Goal: Information Seeking & Learning: Learn about a topic

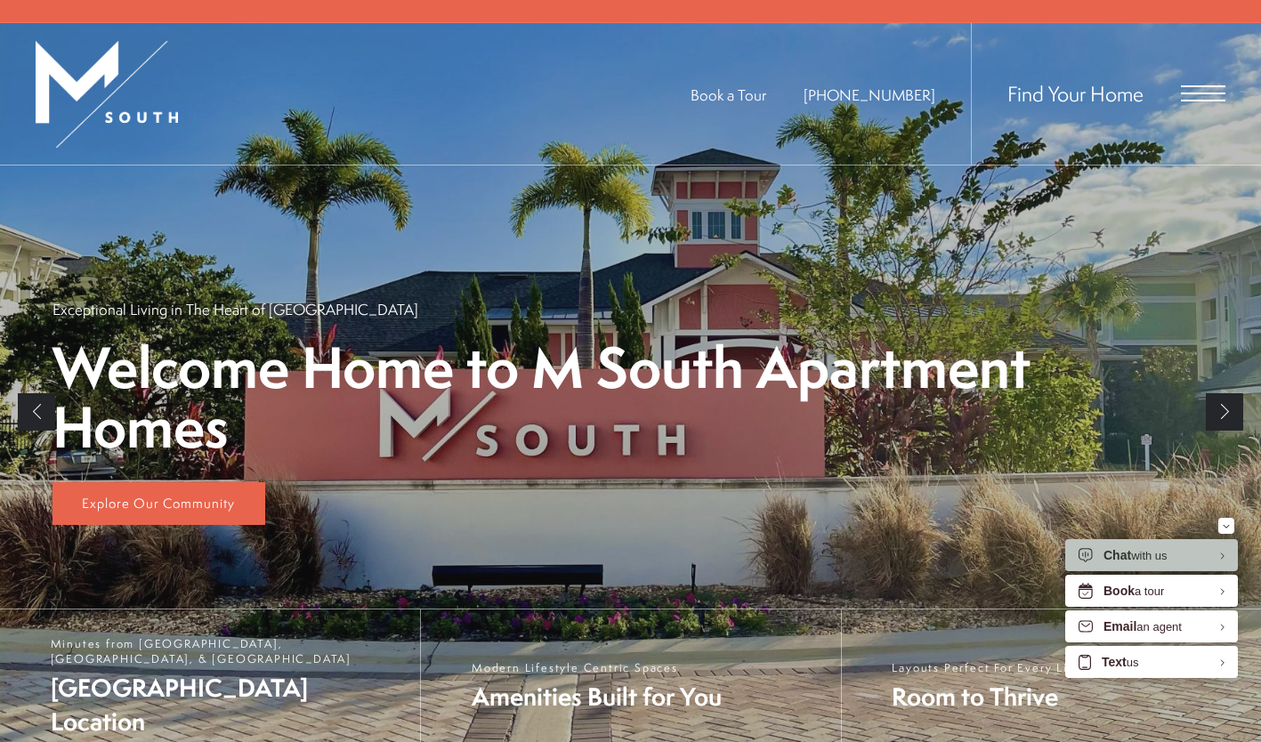
scroll to position [5, 0]
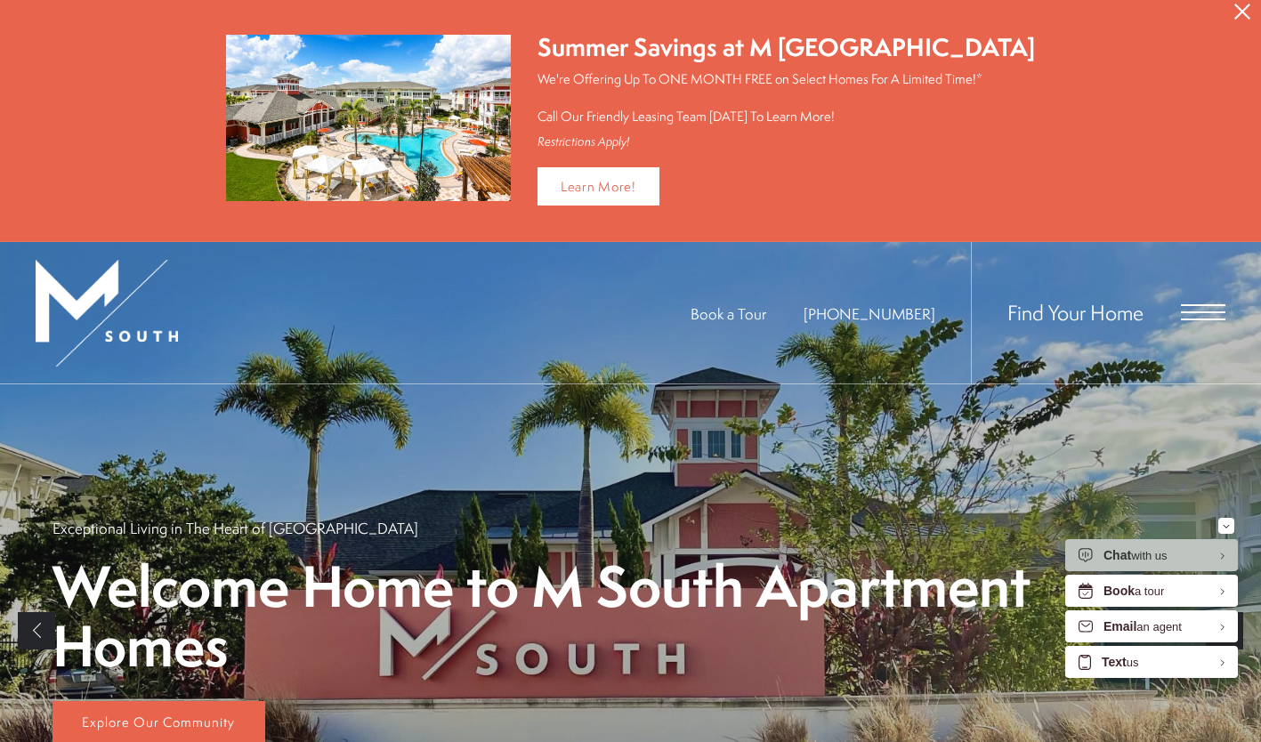
click at [1244, 12] on icon "Close Alert" at bounding box center [1242, 12] width 16 height 16
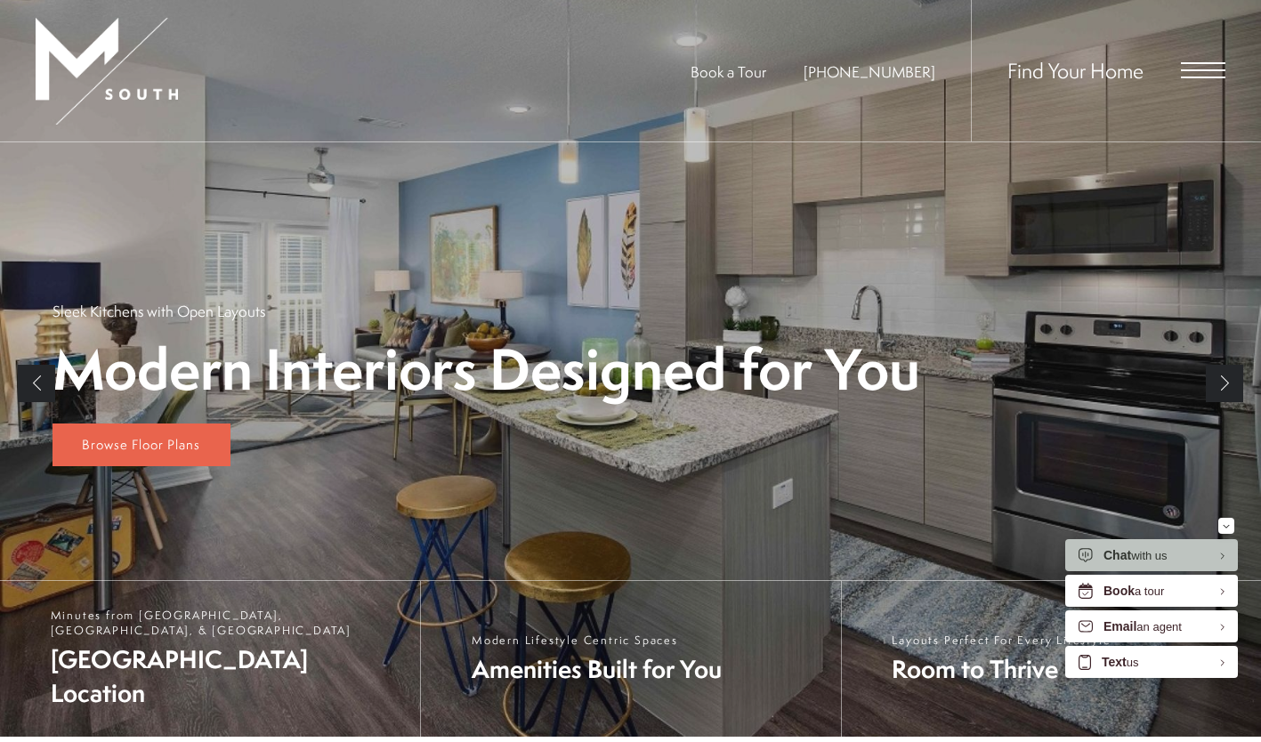
click at [1207, 61] on div "Find Your Home" at bounding box center [1098, 71] width 255 height 142
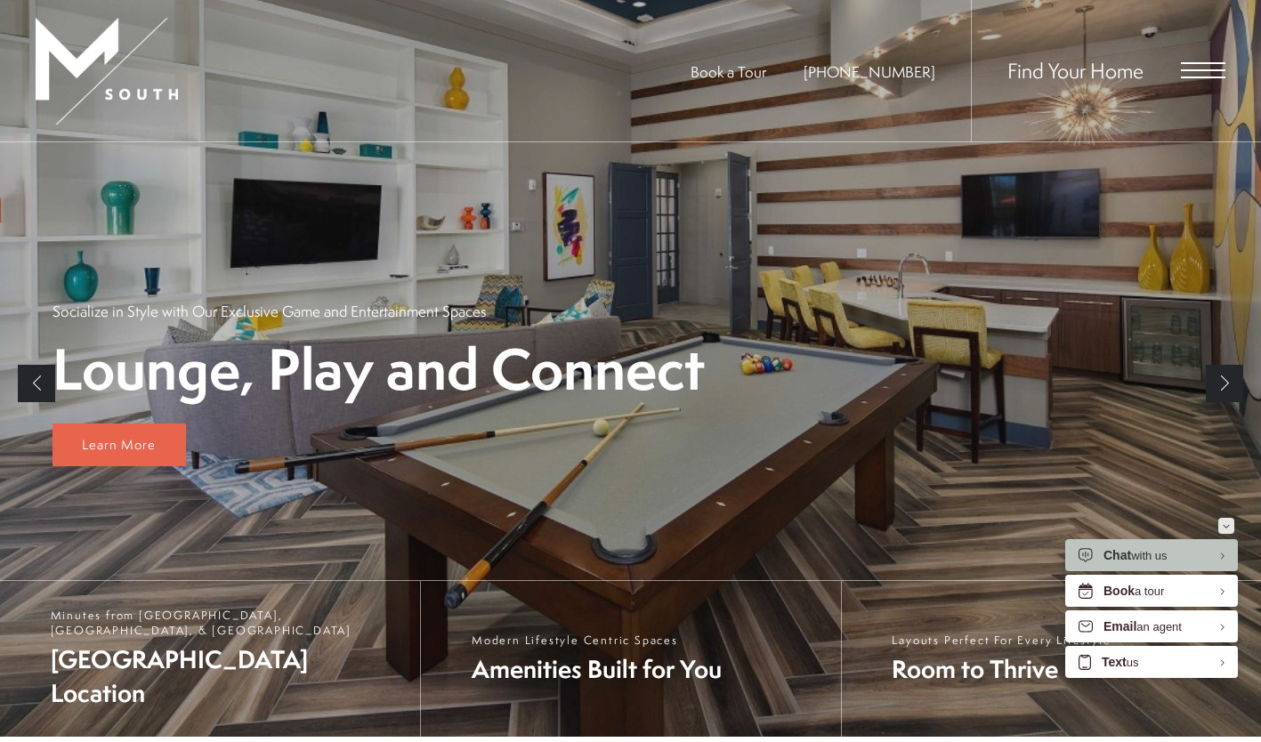
click at [1227, 531] on div "Minimize" at bounding box center [1226, 526] width 7 height 16
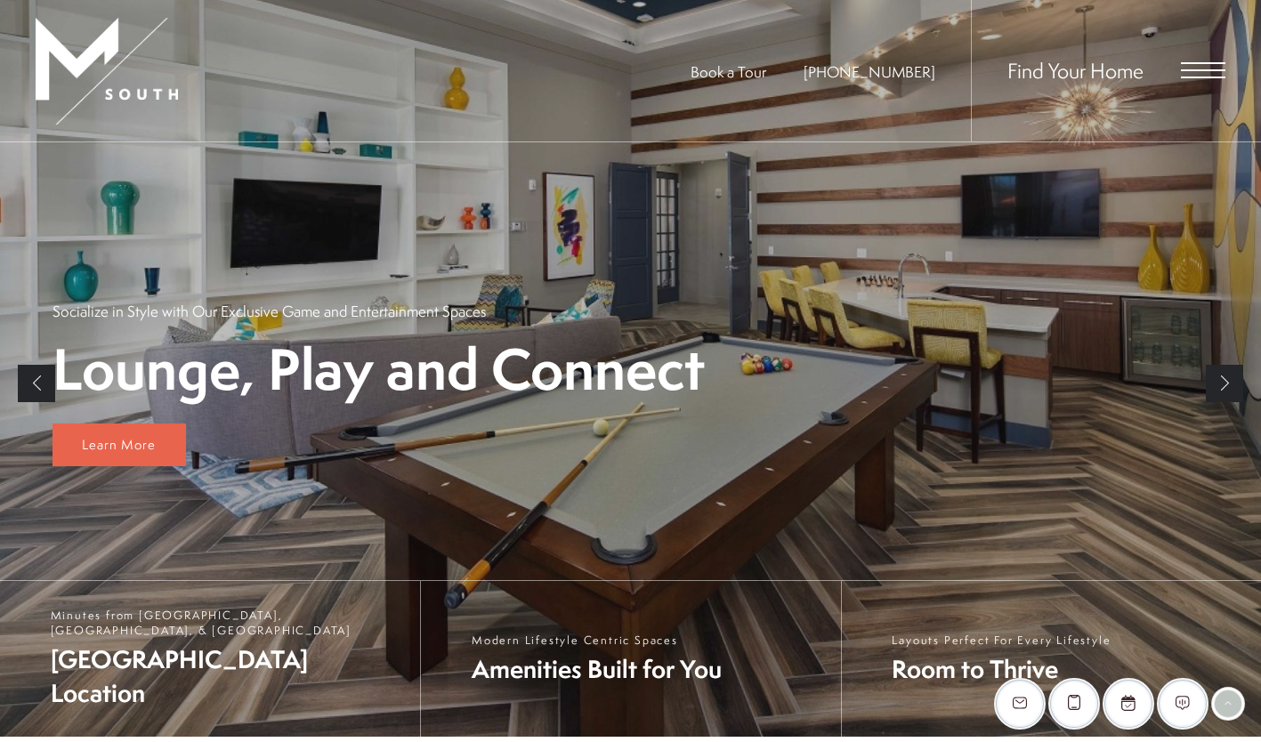
click at [1194, 79] on div "Find Your Home" at bounding box center [1098, 71] width 255 height 142
click at [1194, 75] on span "Open Menu" at bounding box center [1203, 70] width 45 height 16
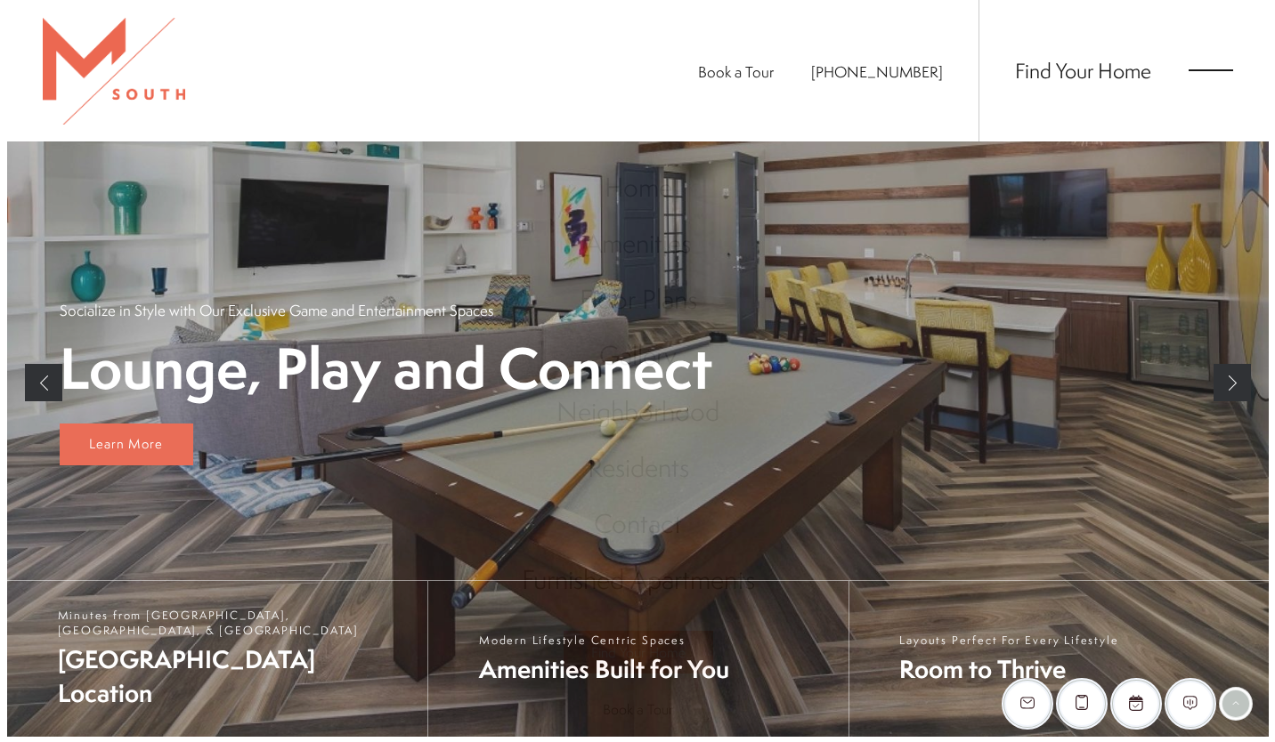
scroll to position [0, 0]
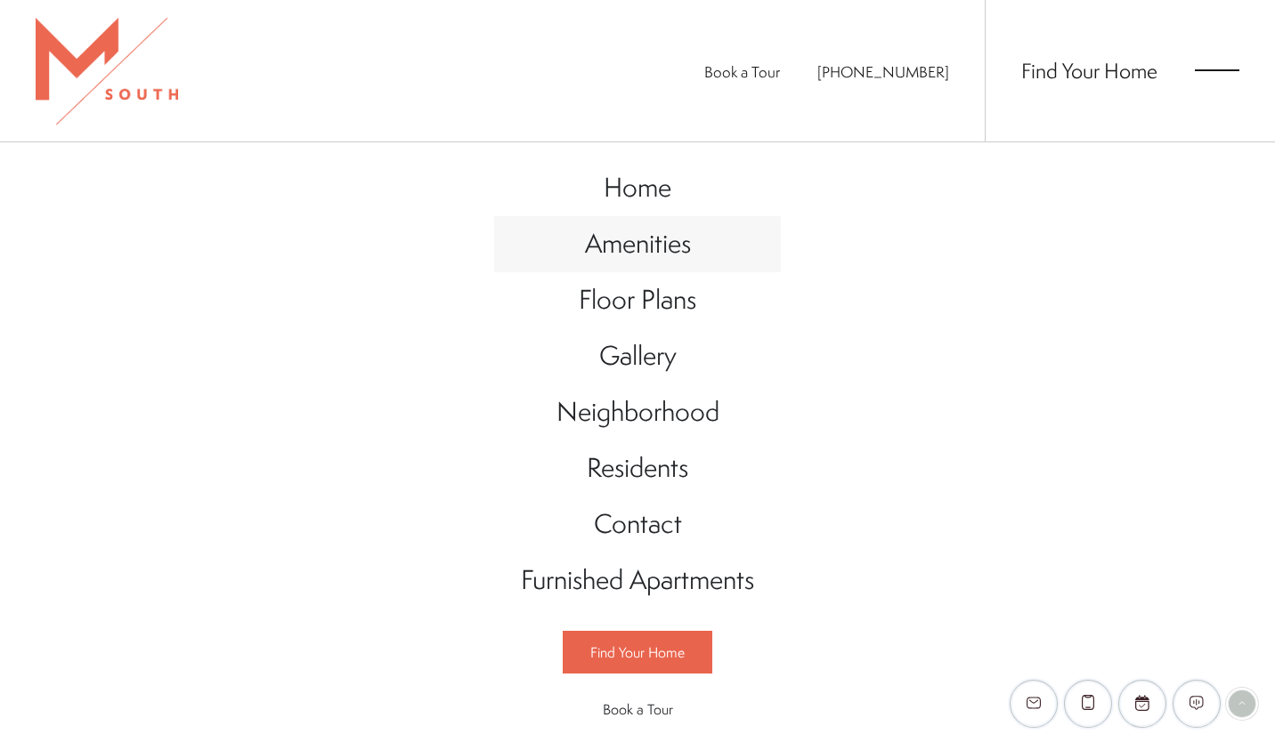
click at [635, 231] on span "Amenities" at bounding box center [638, 243] width 106 height 36
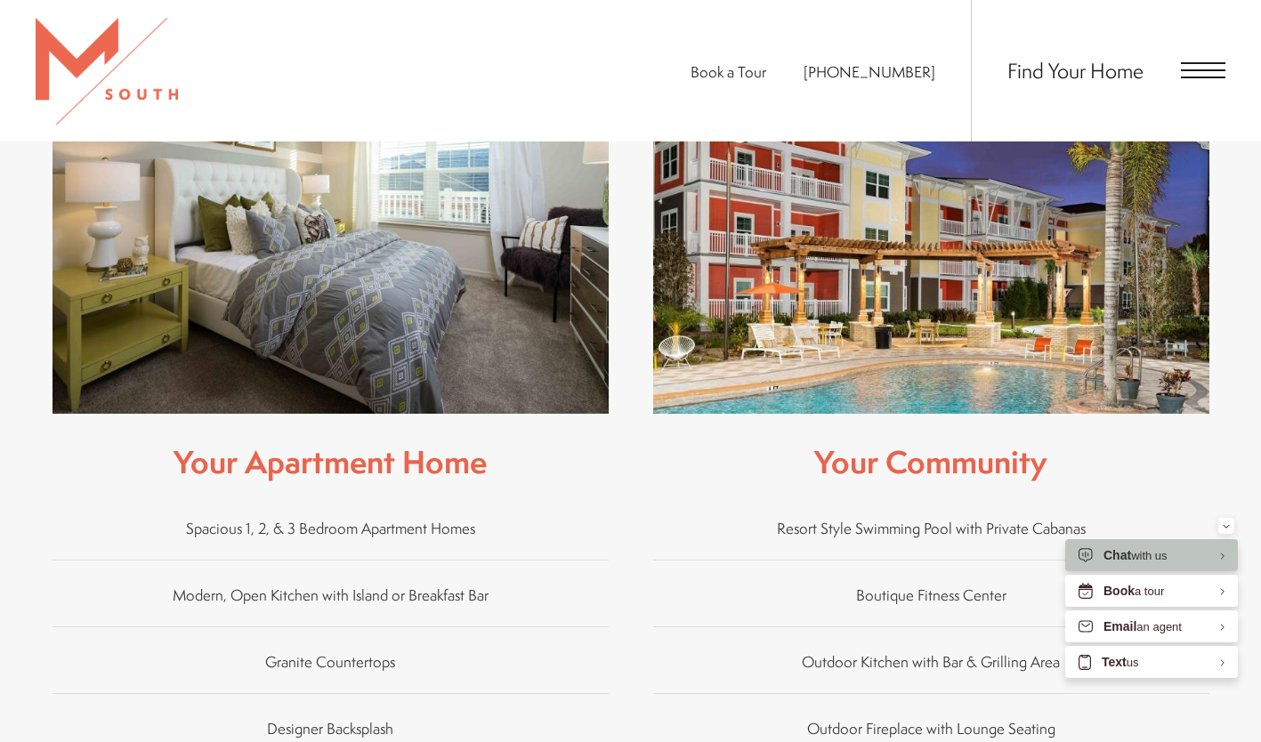
scroll to position [540, 0]
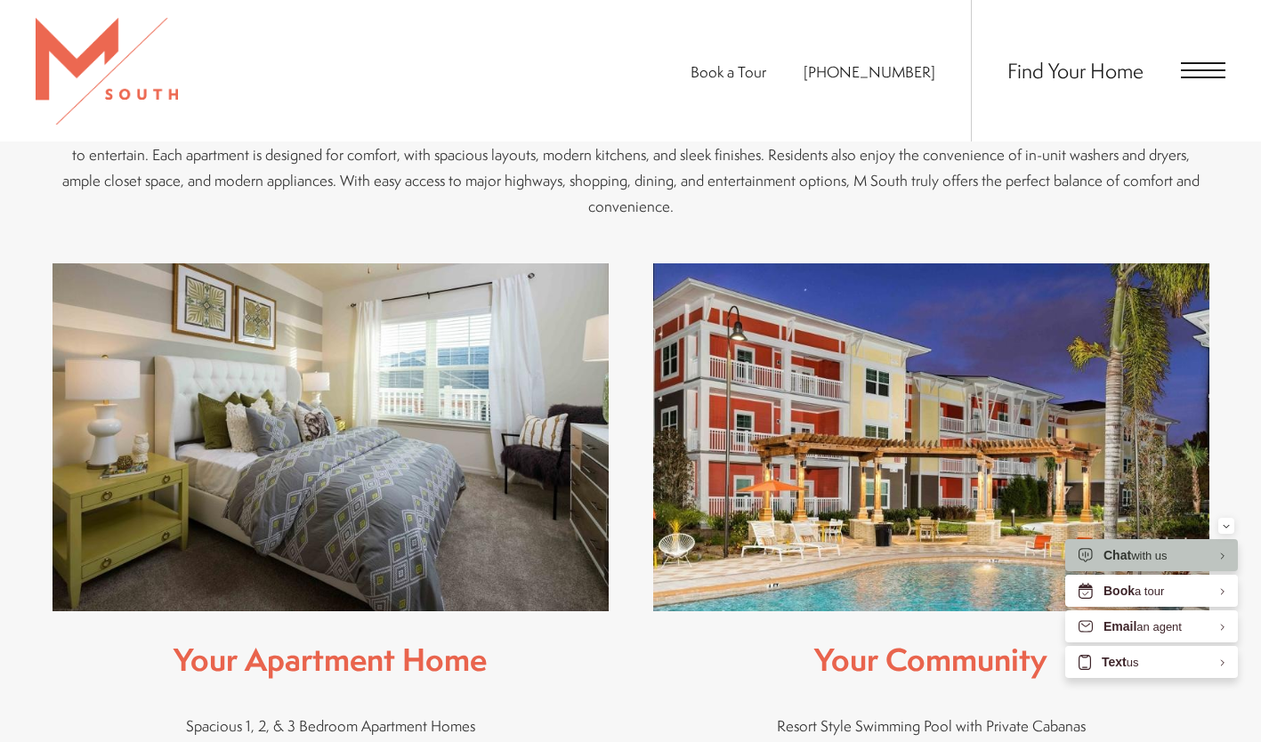
click at [1198, 76] on span "Open Menu" at bounding box center [1203, 70] width 45 height 16
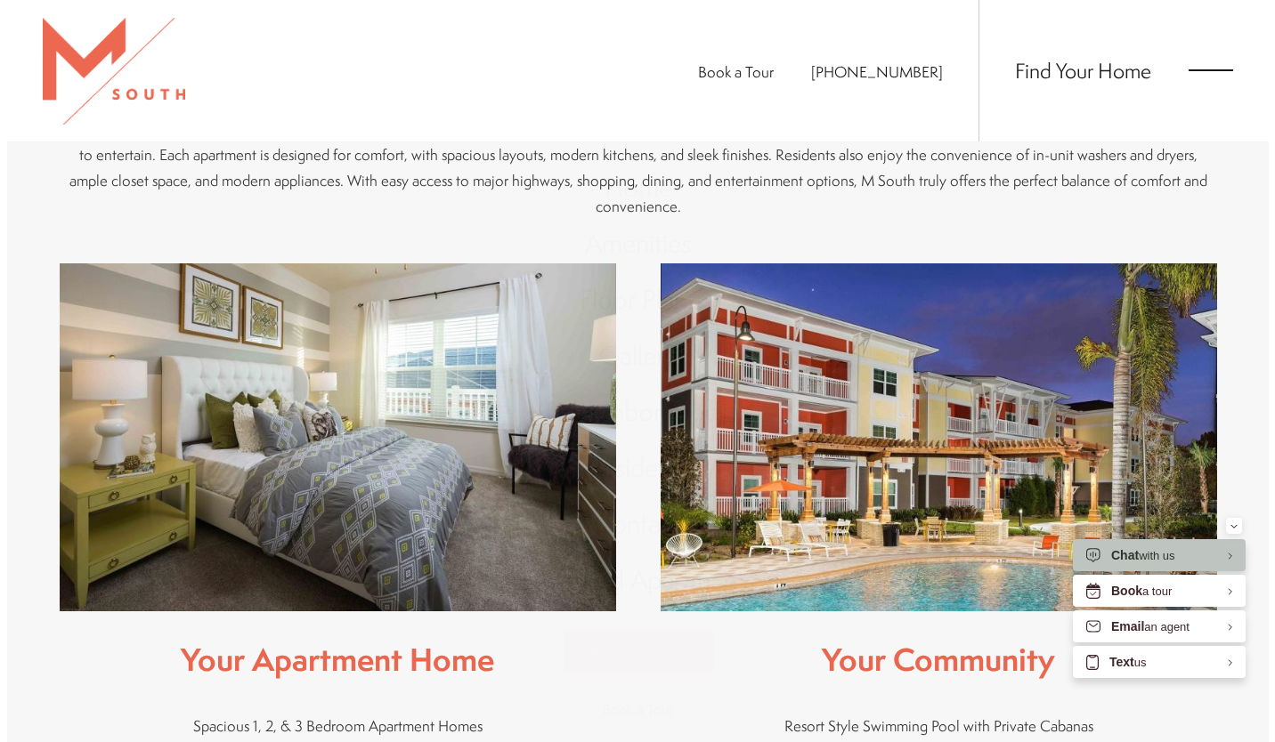
scroll to position [0, 0]
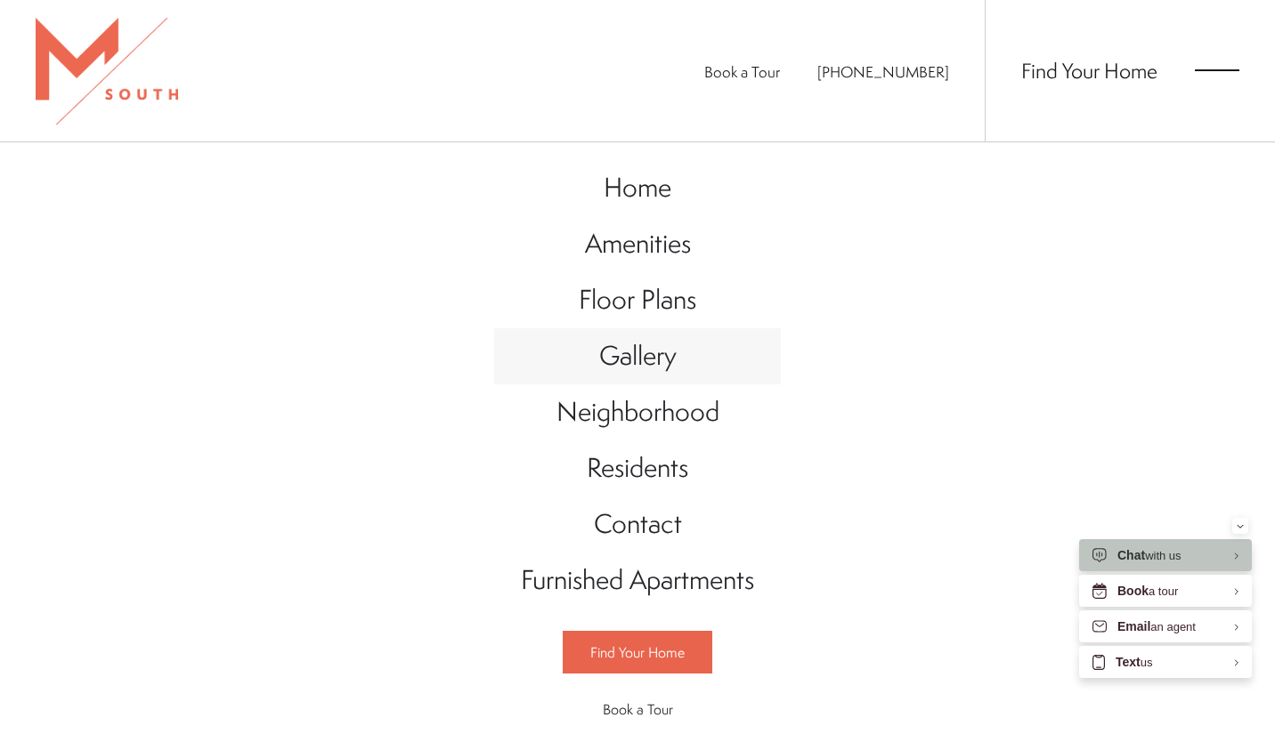
click at [637, 358] on span "Gallery" at bounding box center [637, 355] width 77 height 36
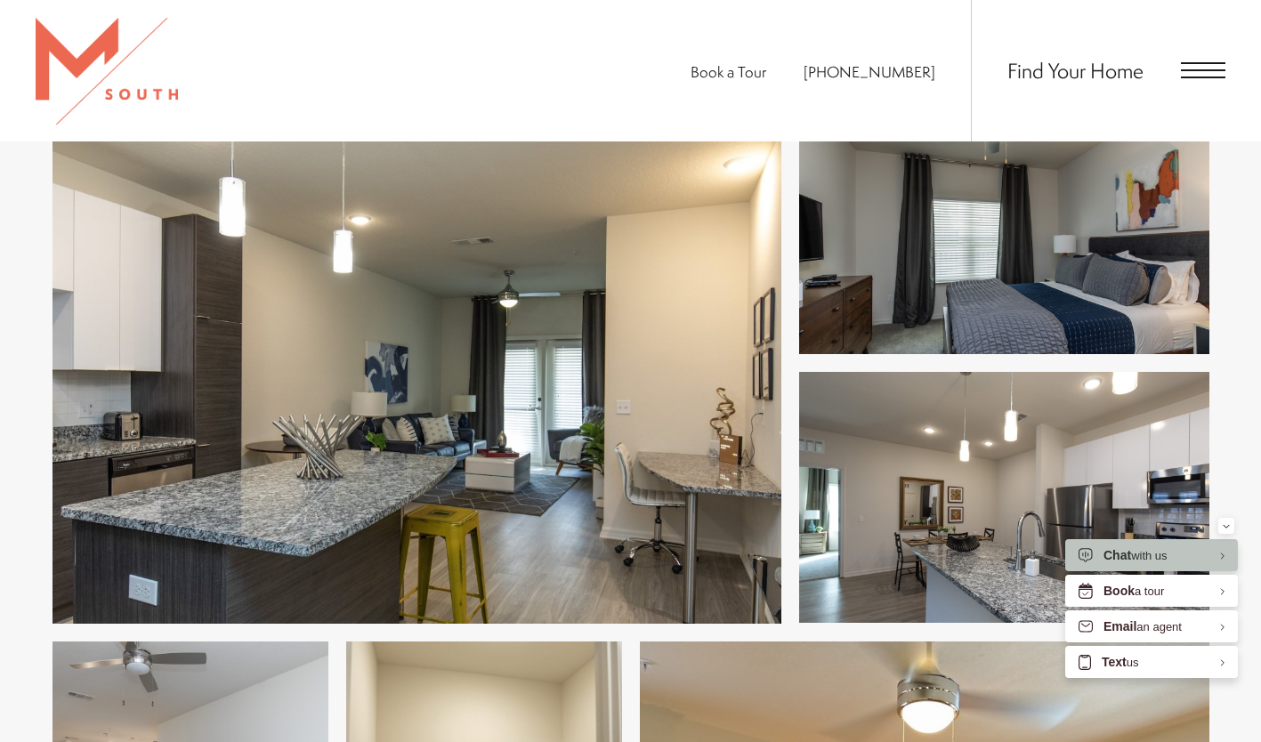
scroll to position [782, 0]
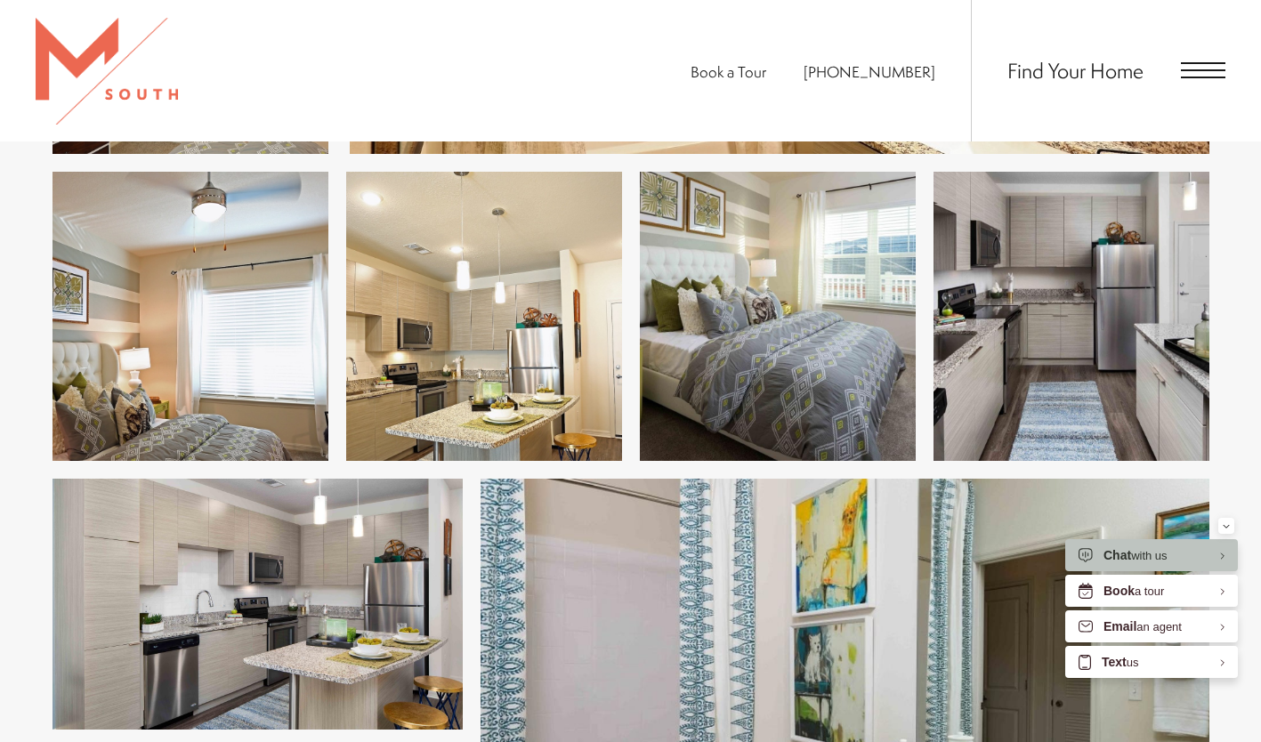
drag, startPoint x: 0, startPoint y: 0, endPoint x: 637, endPoint y: 358, distance: 730.8
click at [637, 358] on ul at bounding box center [631, 316] width 1157 height 289
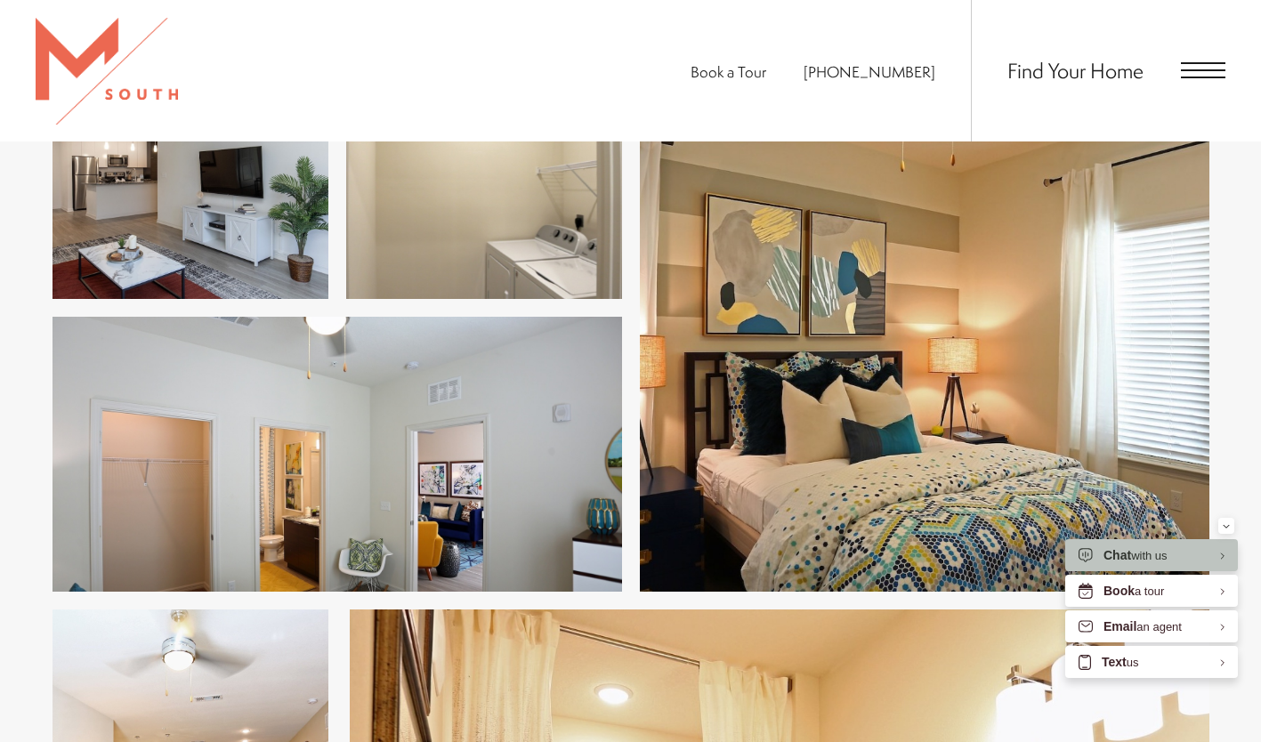
scroll to position [1373, 0]
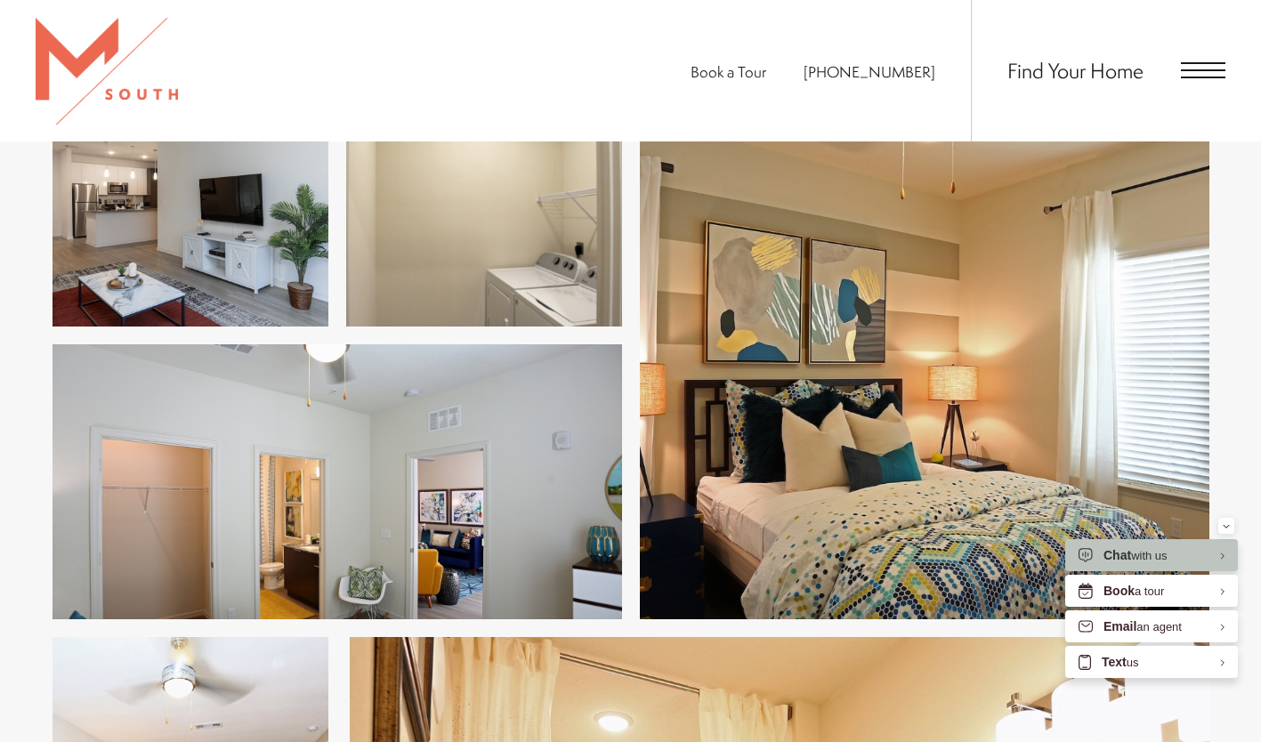
click at [1197, 67] on span "Open Menu" at bounding box center [1203, 70] width 45 height 16
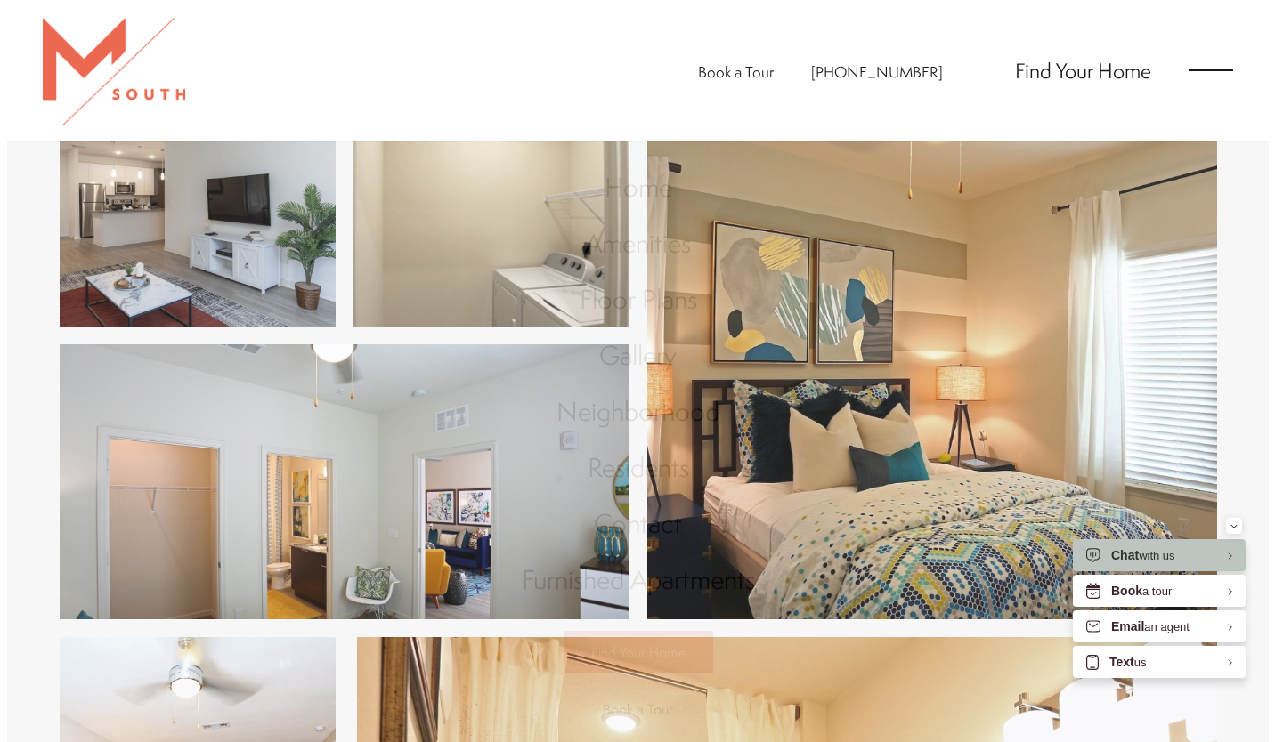
scroll to position [0, 0]
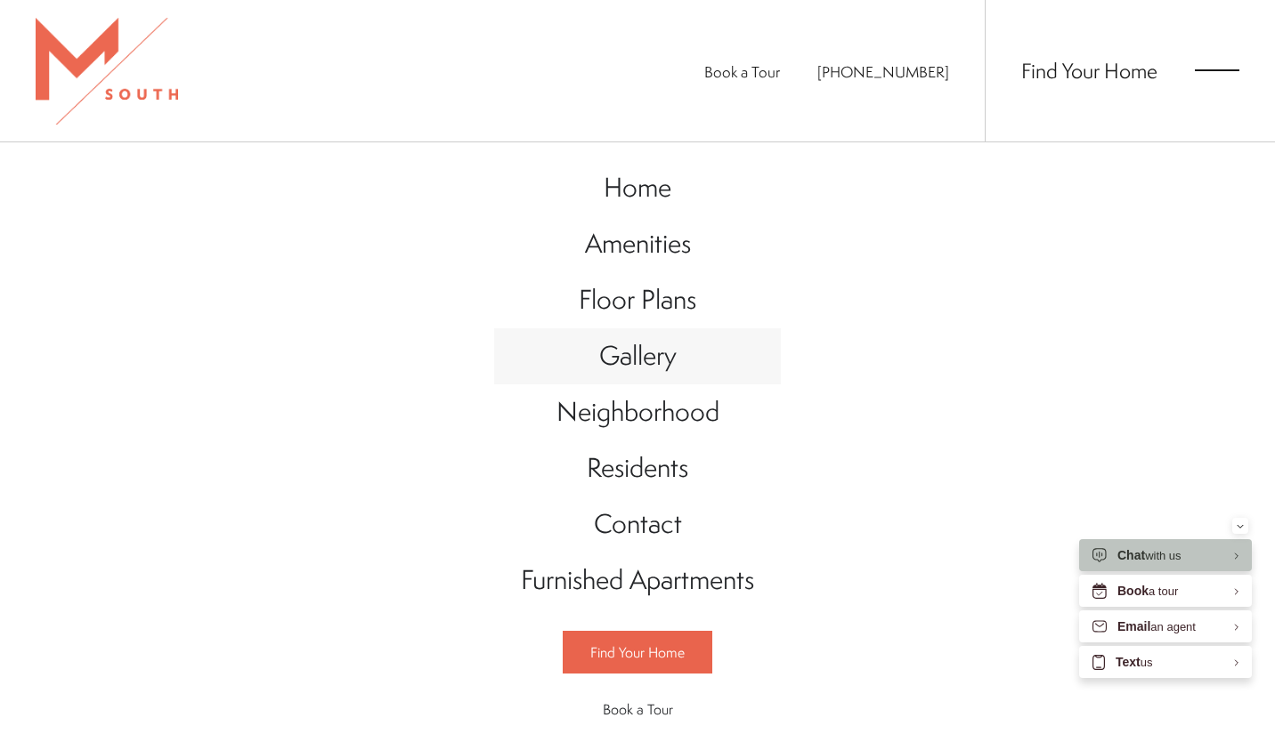
click at [613, 367] on span "Gallery" at bounding box center [637, 355] width 77 height 36
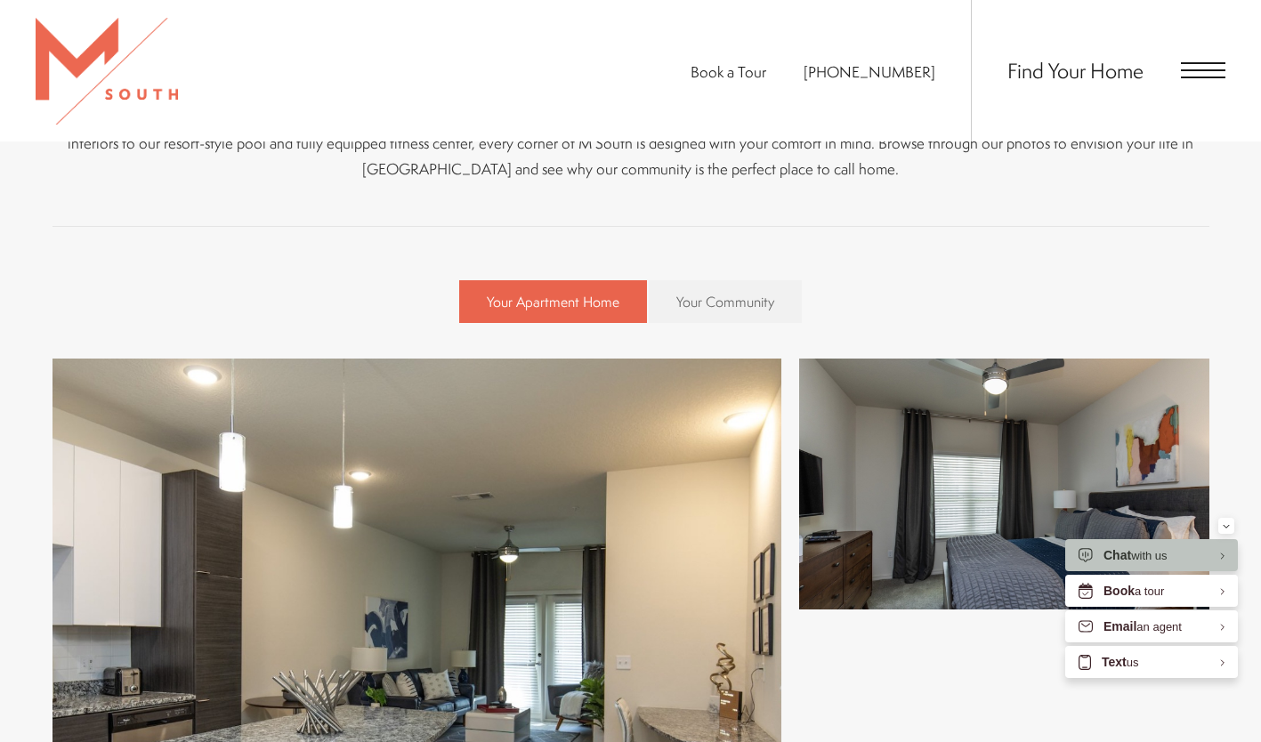
scroll to position [531, 0]
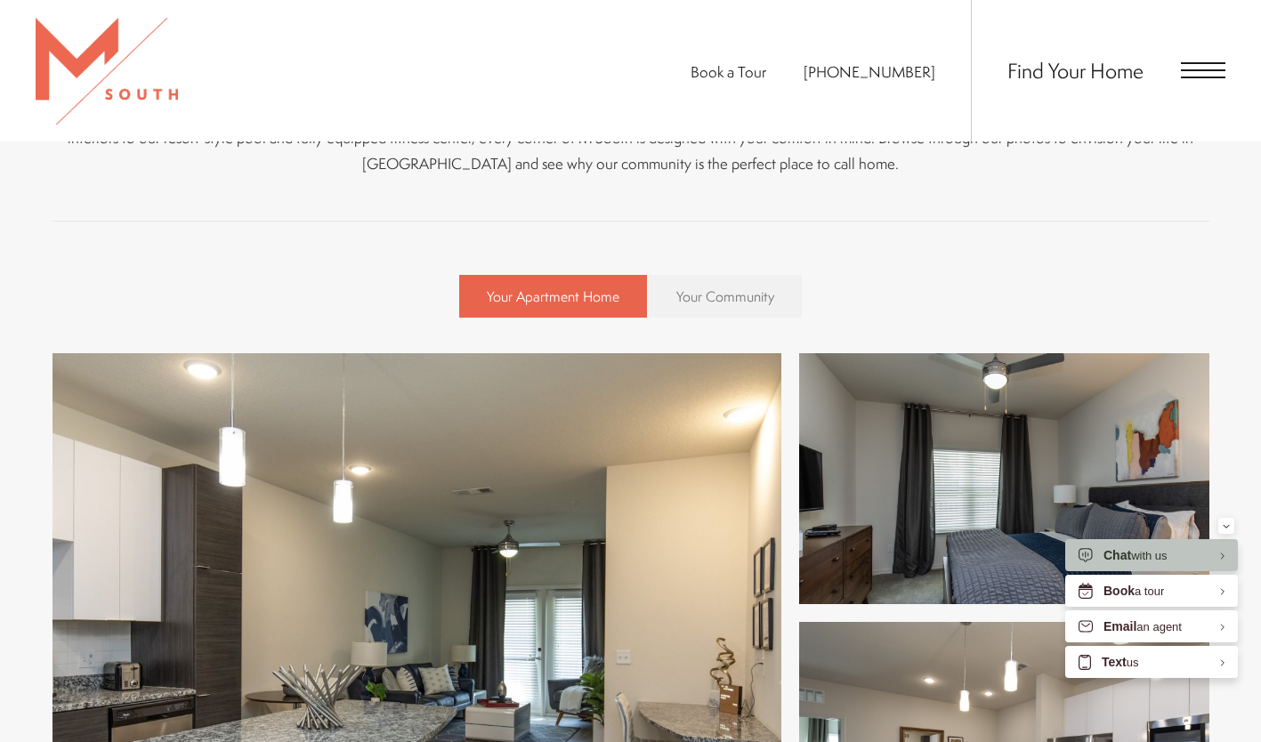
drag, startPoint x: 589, startPoint y: 344, endPoint x: 683, endPoint y: 295, distance: 105.9
click at [683, 295] on span "Your Community" at bounding box center [725, 297] width 98 height 20
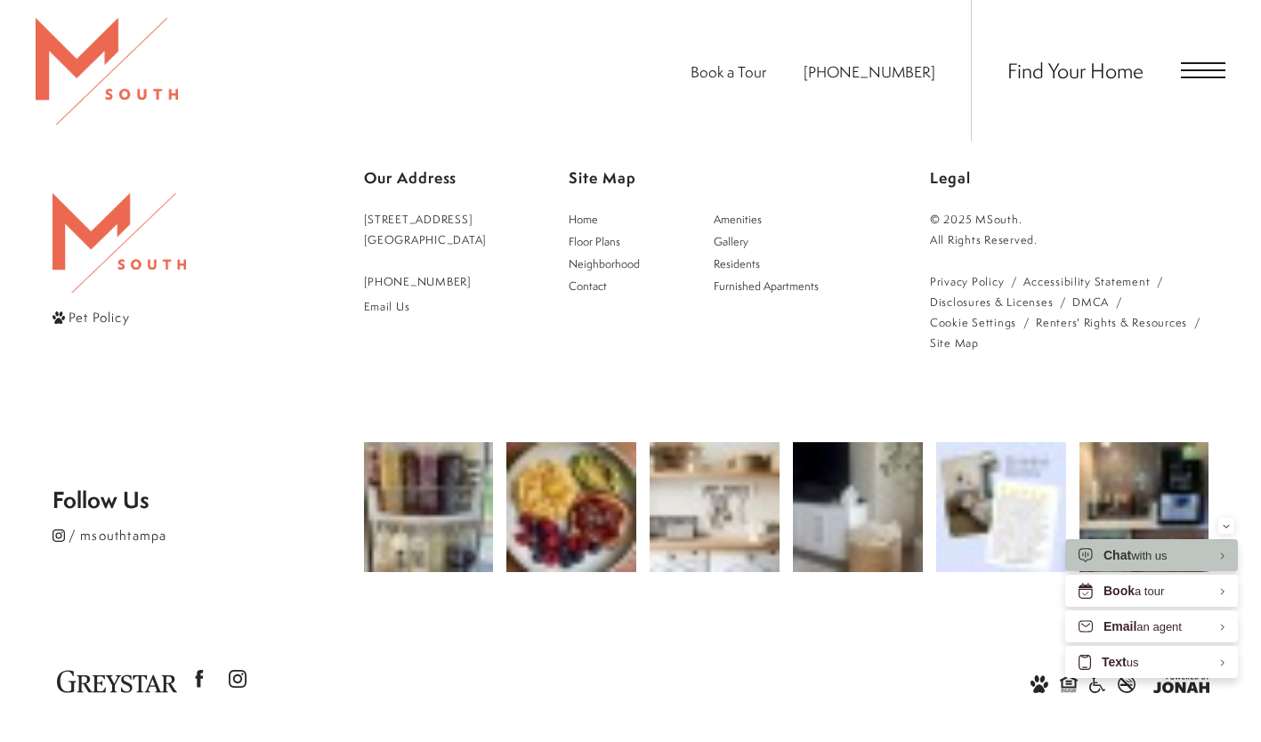
scroll to position [7957, 0]
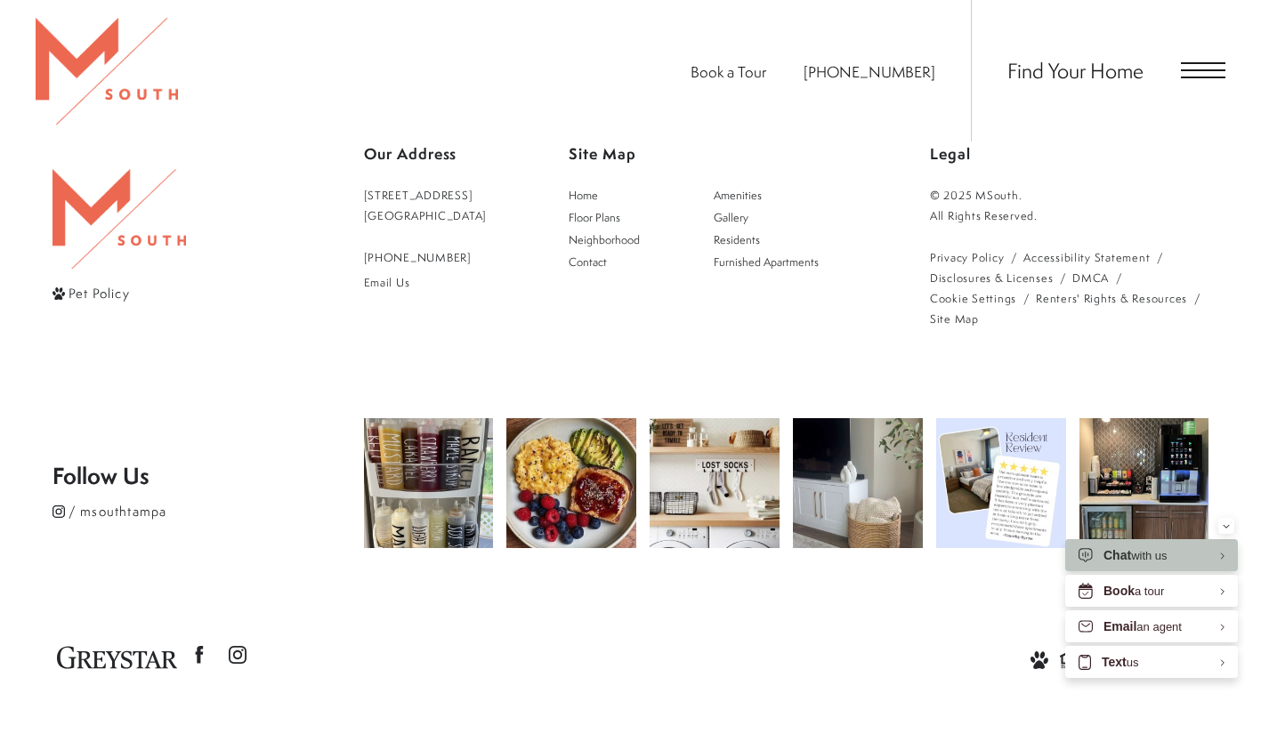
click at [1199, 69] on span "Open Menu" at bounding box center [1203, 70] width 45 height 16
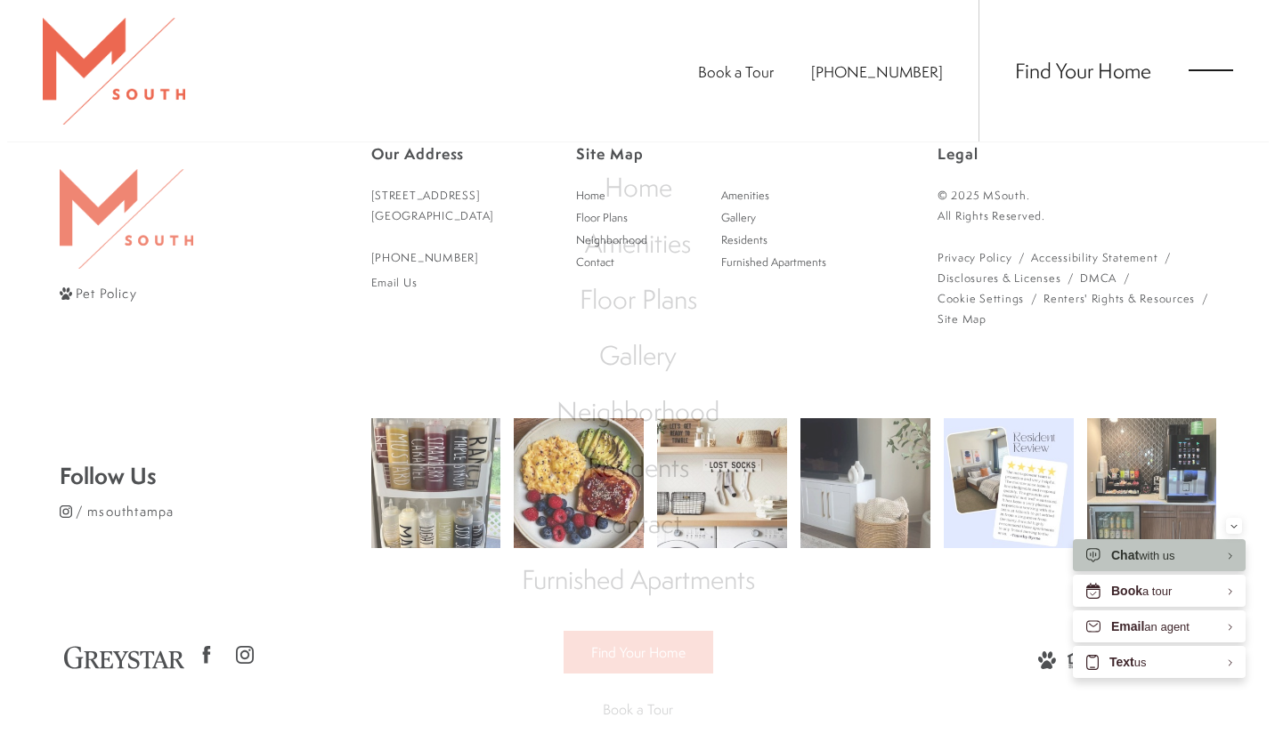
scroll to position [0, 0]
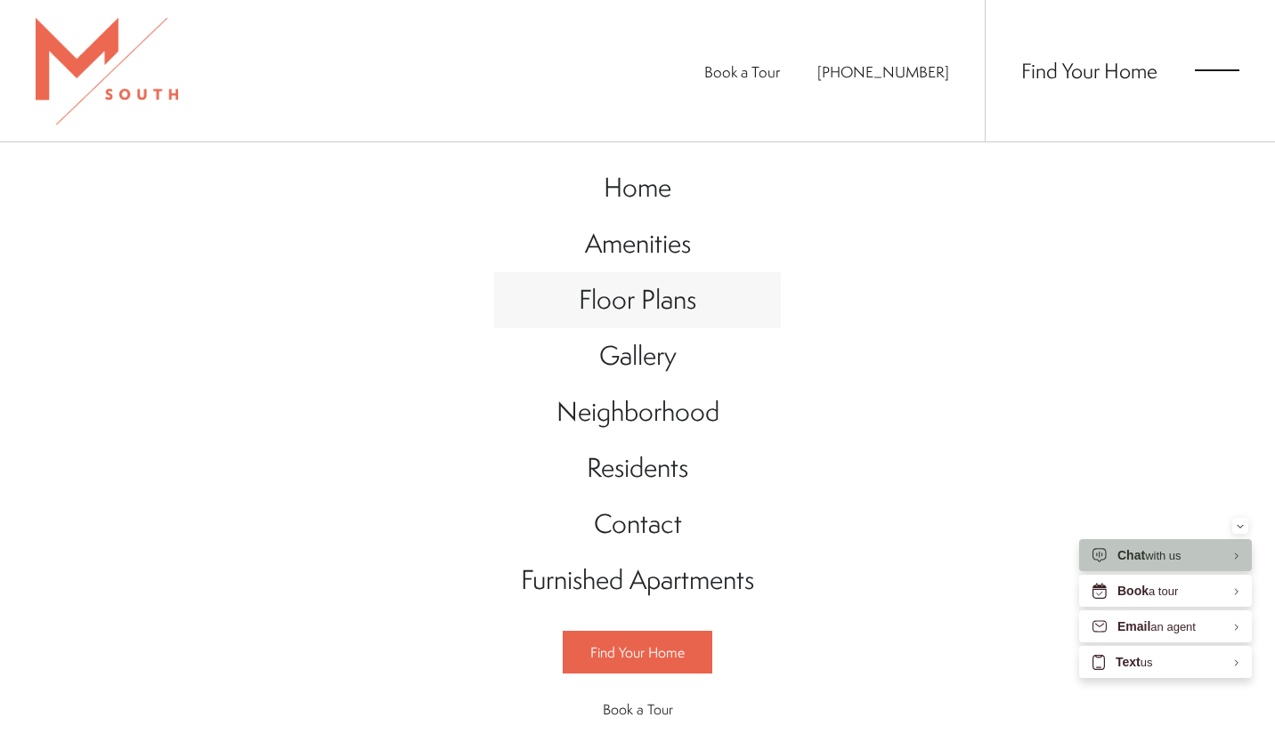
click at [660, 287] on span "Floor Plans" at bounding box center [637, 299] width 117 height 36
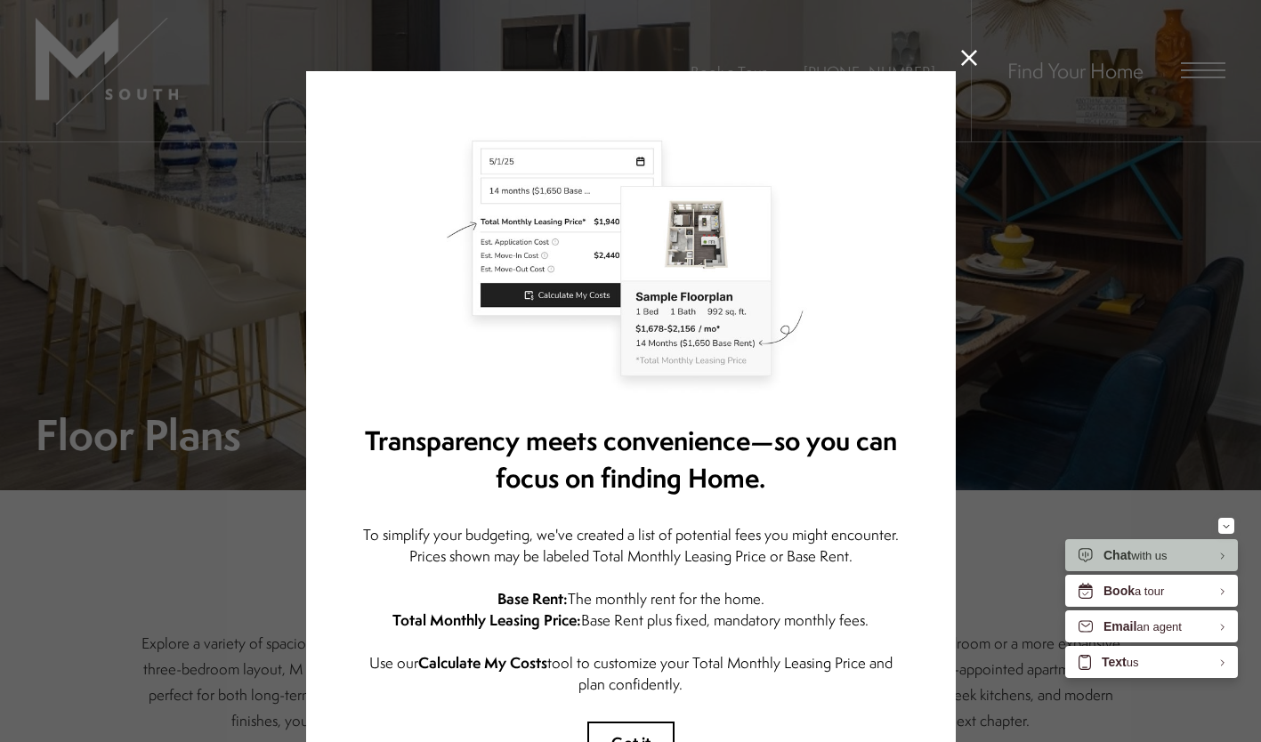
click at [660, 287] on img at bounding box center [631, 260] width 543 height 271
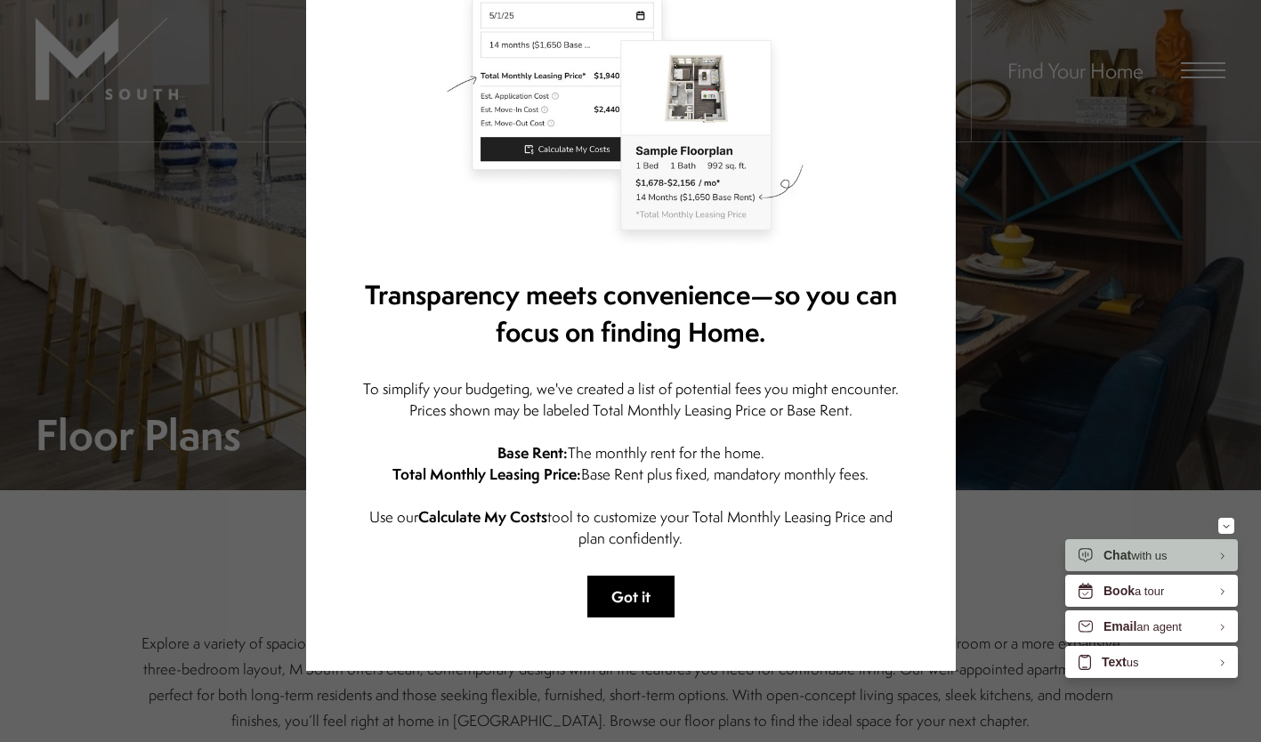
click at [632, 576] on button "Got it" at bounding box center [630, 597] width 87 height 42
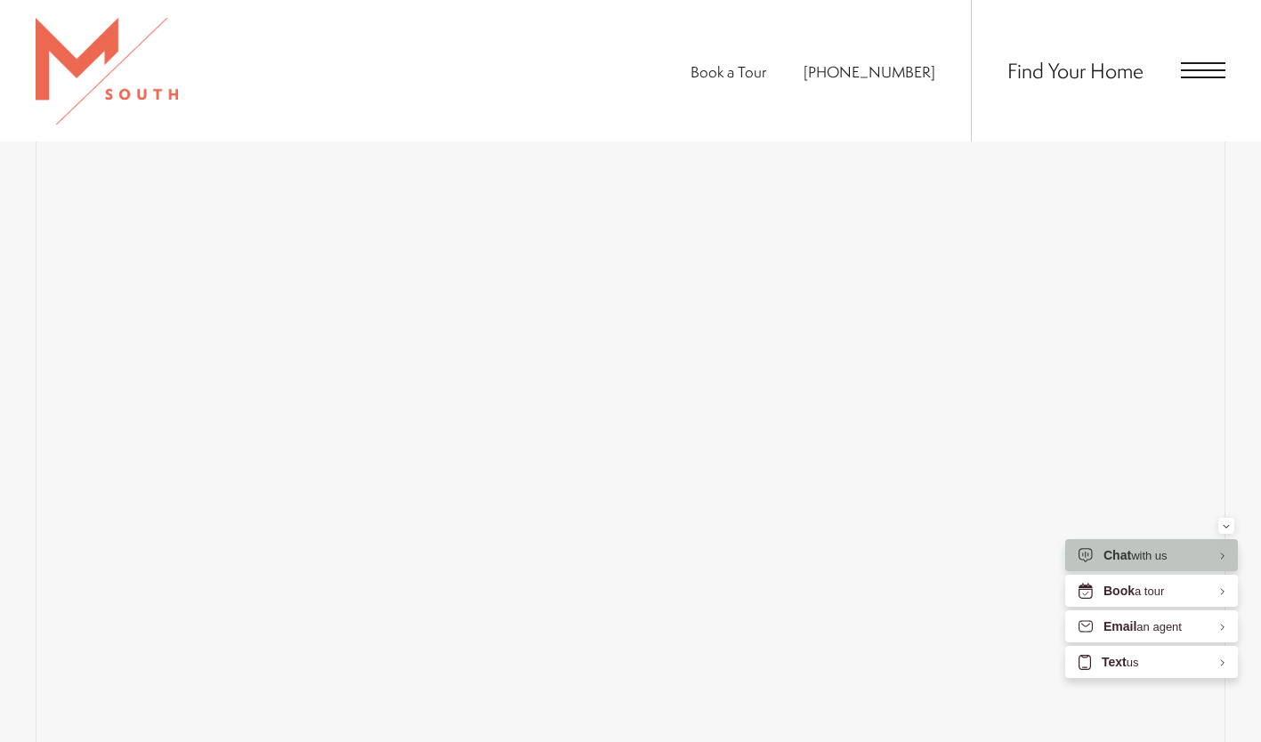
scroll to position [1137, 0]
click at [1225, 520] on div "Minimize" at bounding box center [1226, 526] width 7 height 16
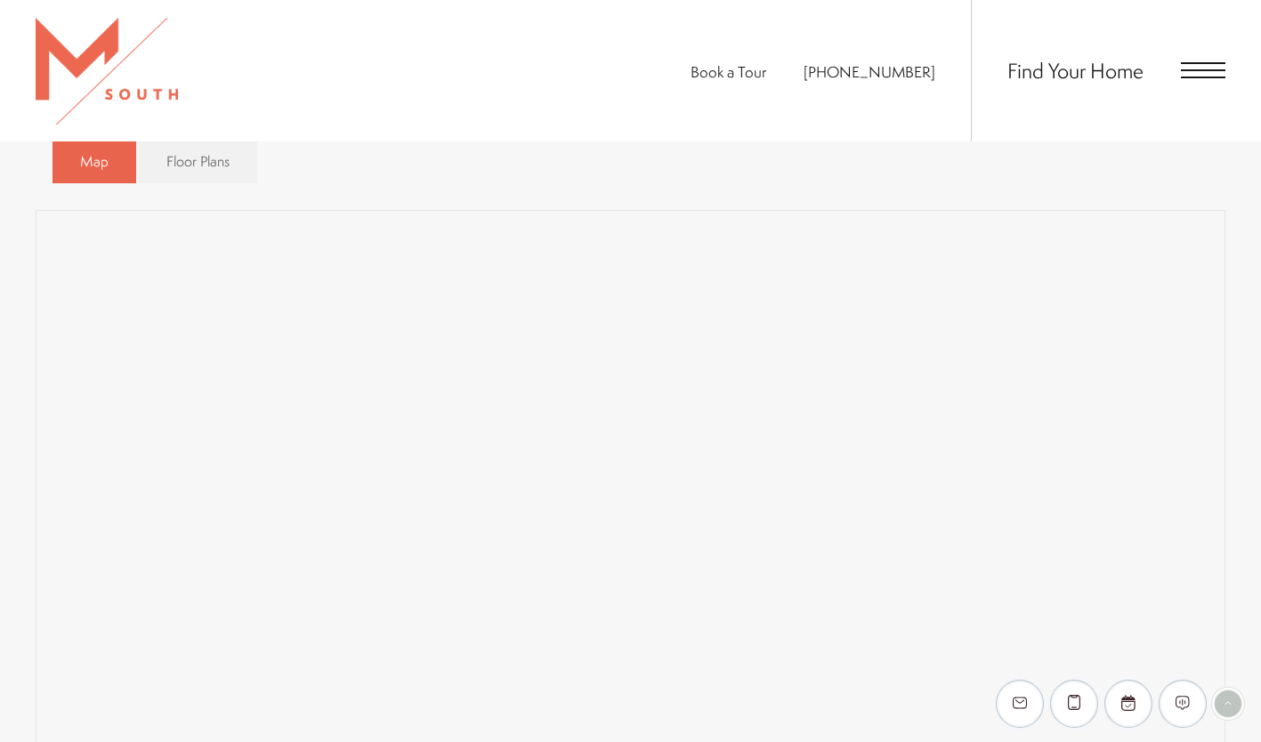
scroll to position [1272, 0]
click at [1191, 63] on span "Open Menu" at bounding box center [1203, 63] width 45 height 2
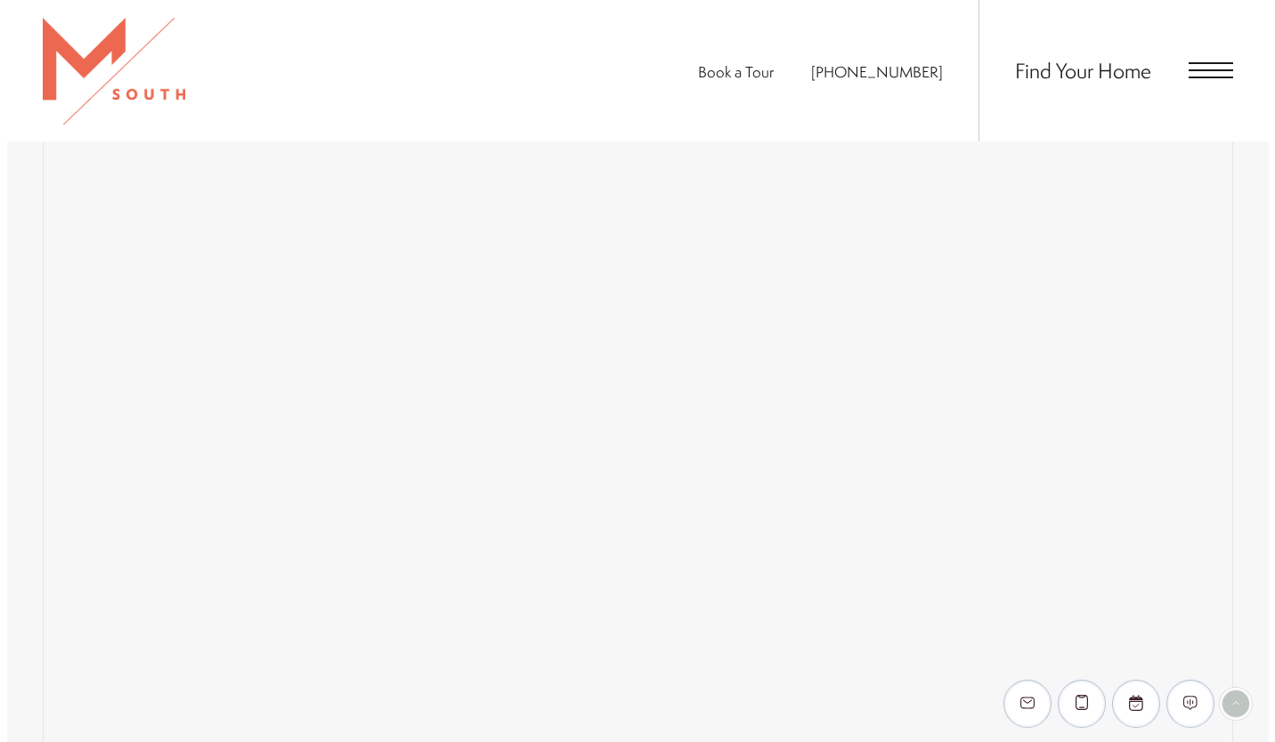
scroll to position [0, 0]
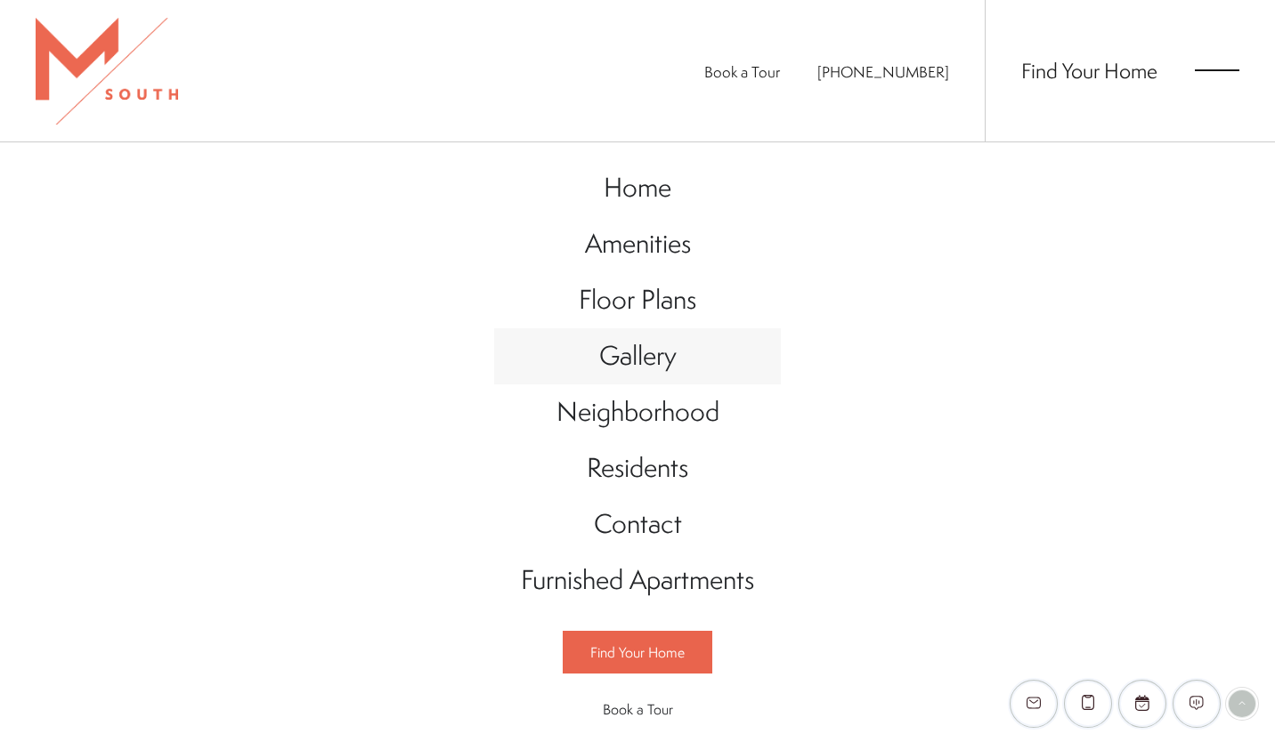
click at [630, 341] on span "Gallery" at bounding box center [637, 355] width 77 height 36
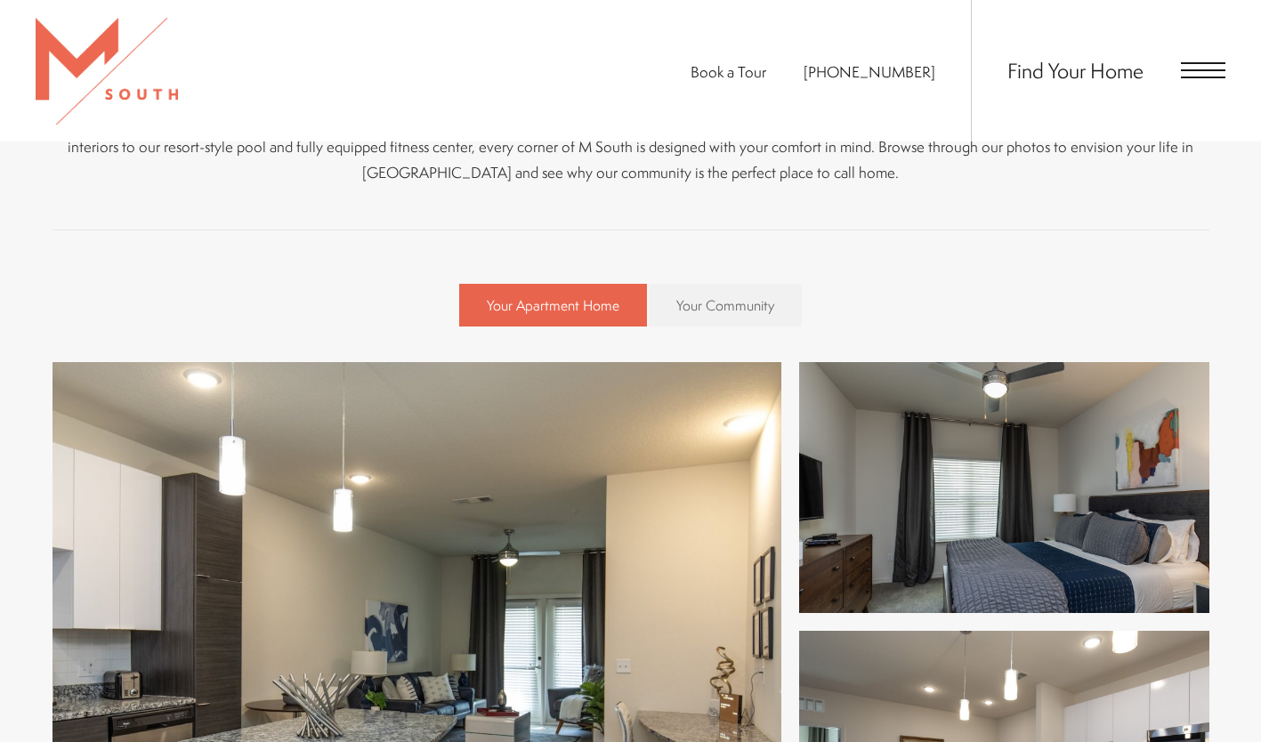
scroll to position [489, 0]
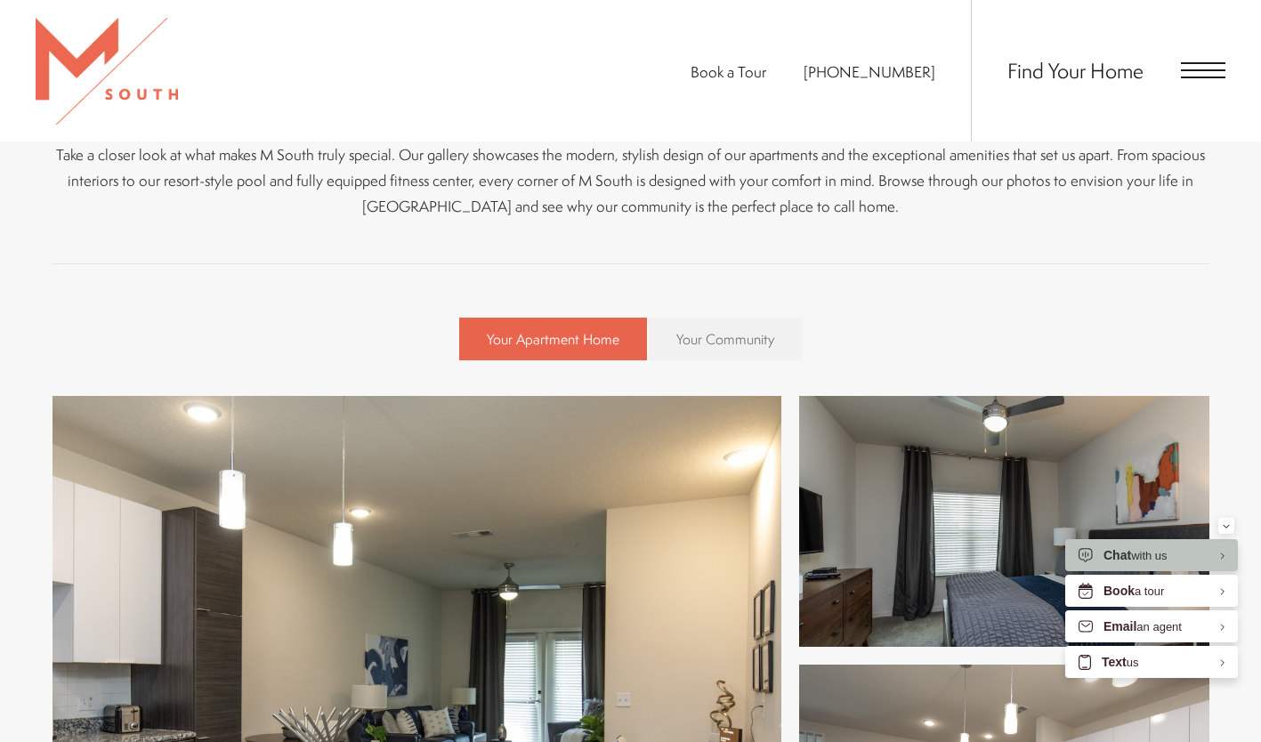
click at [708, 342] on span "Your Community" at bounding box center [725, 339] width 98 height 20
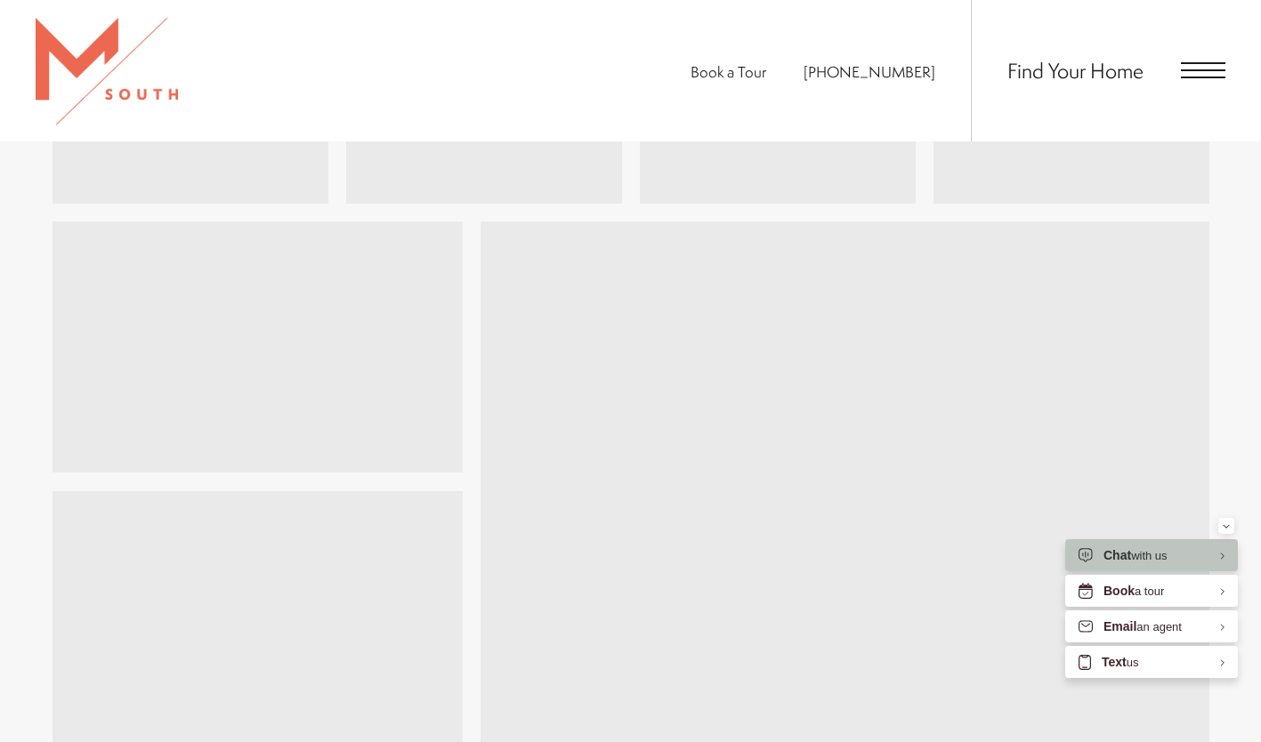
scroll to position [2688, 0]
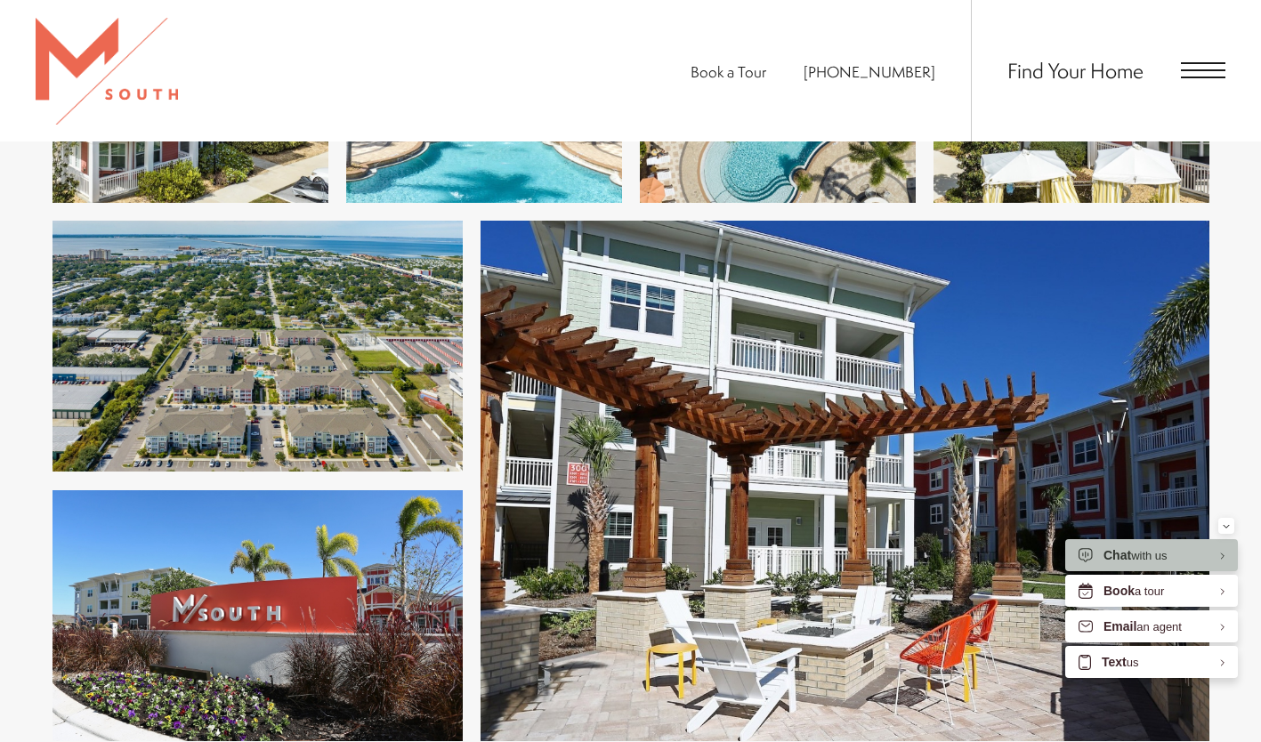
click at [302, 380] on img at bounding box center [258, 346] width 410 height 251
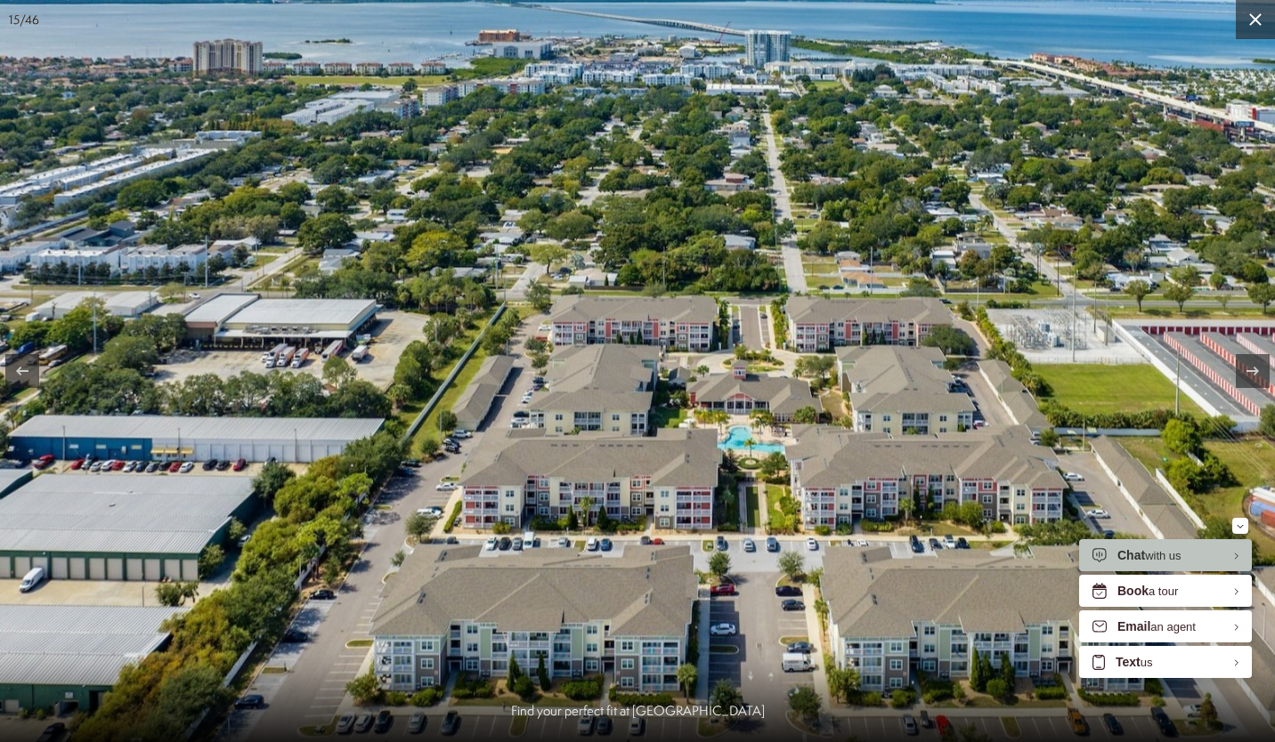
click at [1250, 36] on button at bounding box center [1254, 19] width 39 height 39
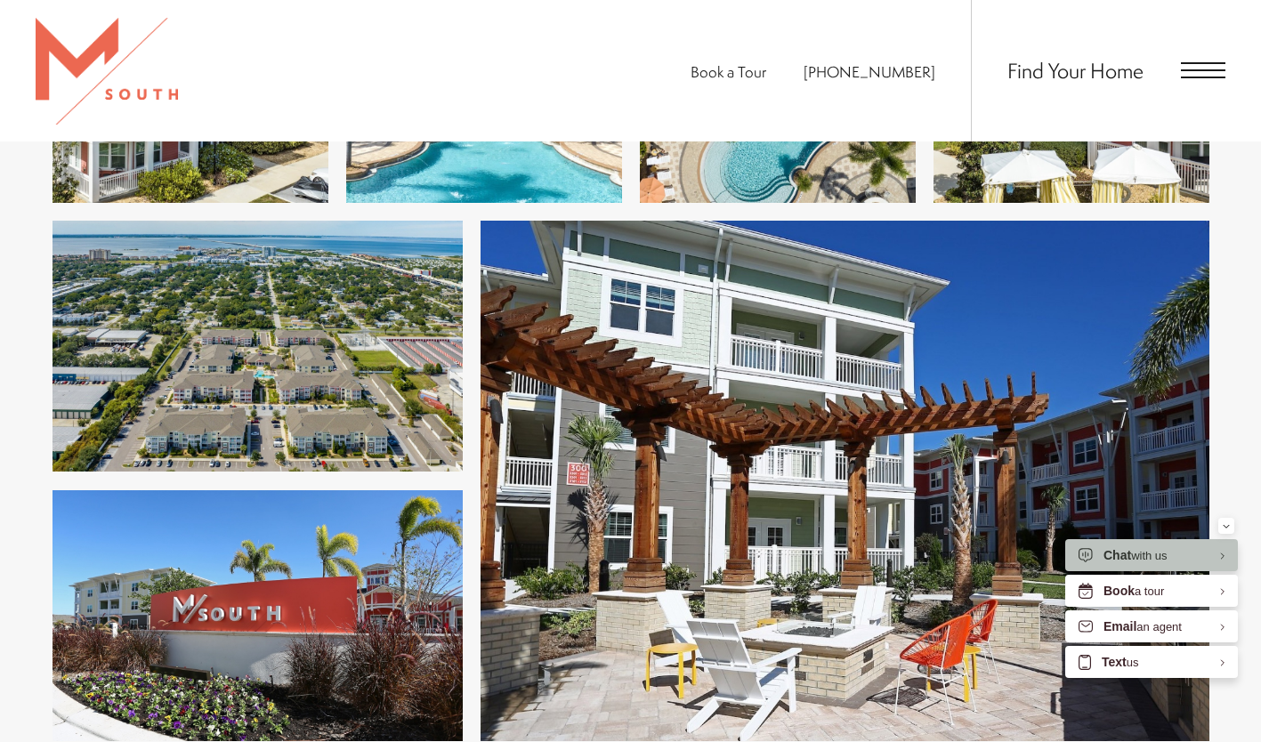
click at [1194, 77] on span "Open Menu" at bounding box center [1203, 78] width 45 height 2
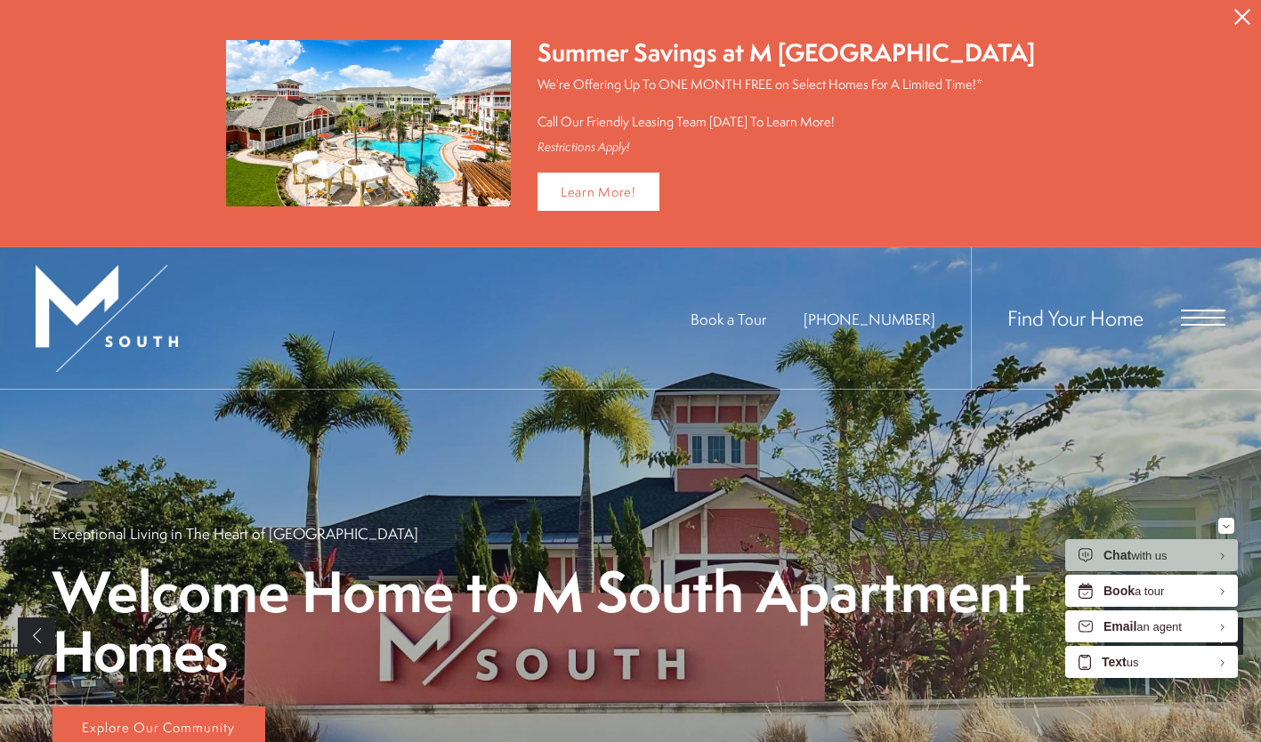
click at [1212, 306] on div "Find Your Home" at bounding box center [1098, 318] width 255 height 142
click at [1204, 317] on span "Open Menu" at bounding box center [1203, 318] width 45 height 2
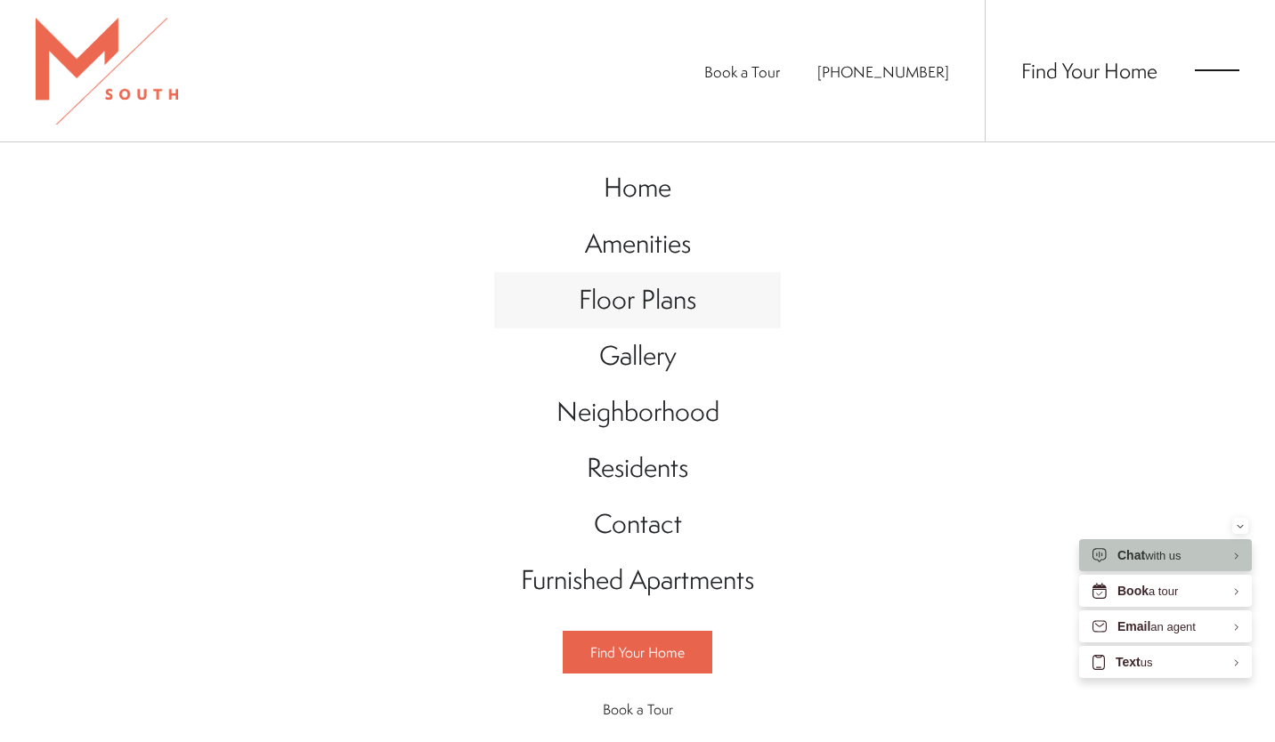
click at [640, 309] on span "Floor Plans" at bounding box center [637, 299] width 117 height 36
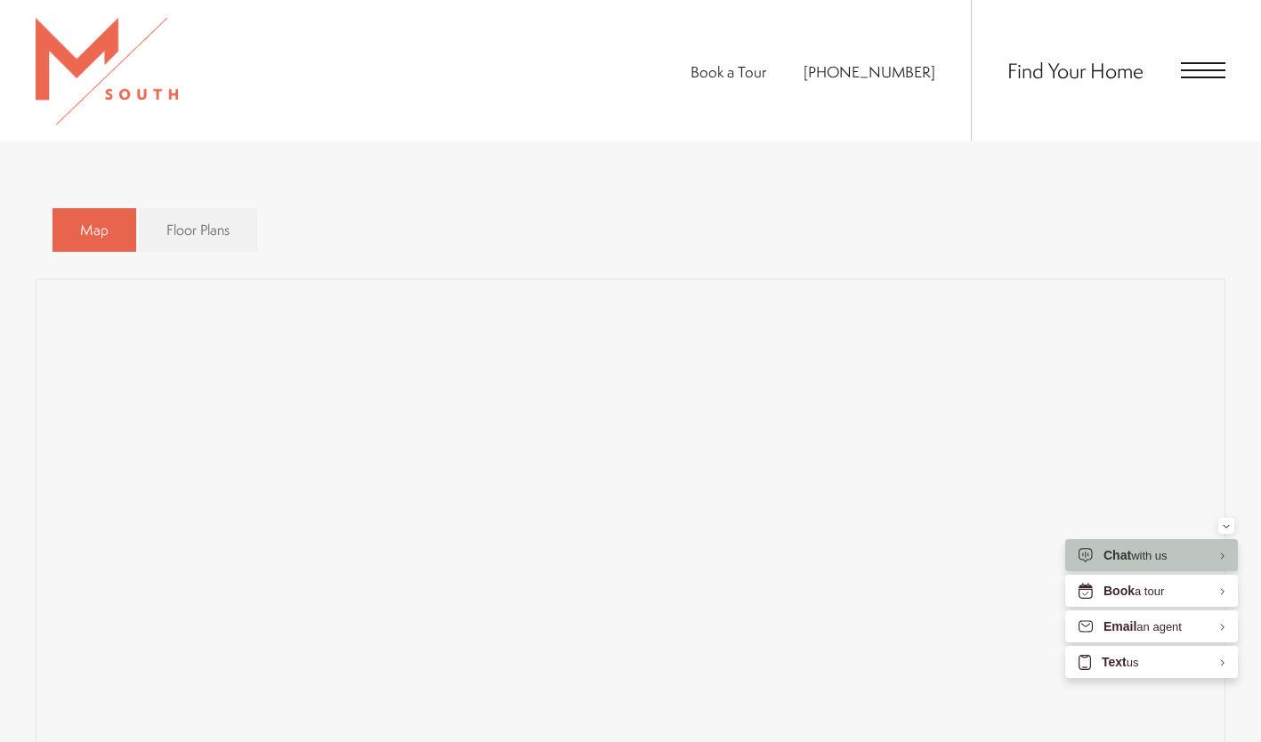
scroll to position [1272, 0]
click at [1203, 77] on span "Open Menu" at bounding box center [1203, 78] width 45 height 2
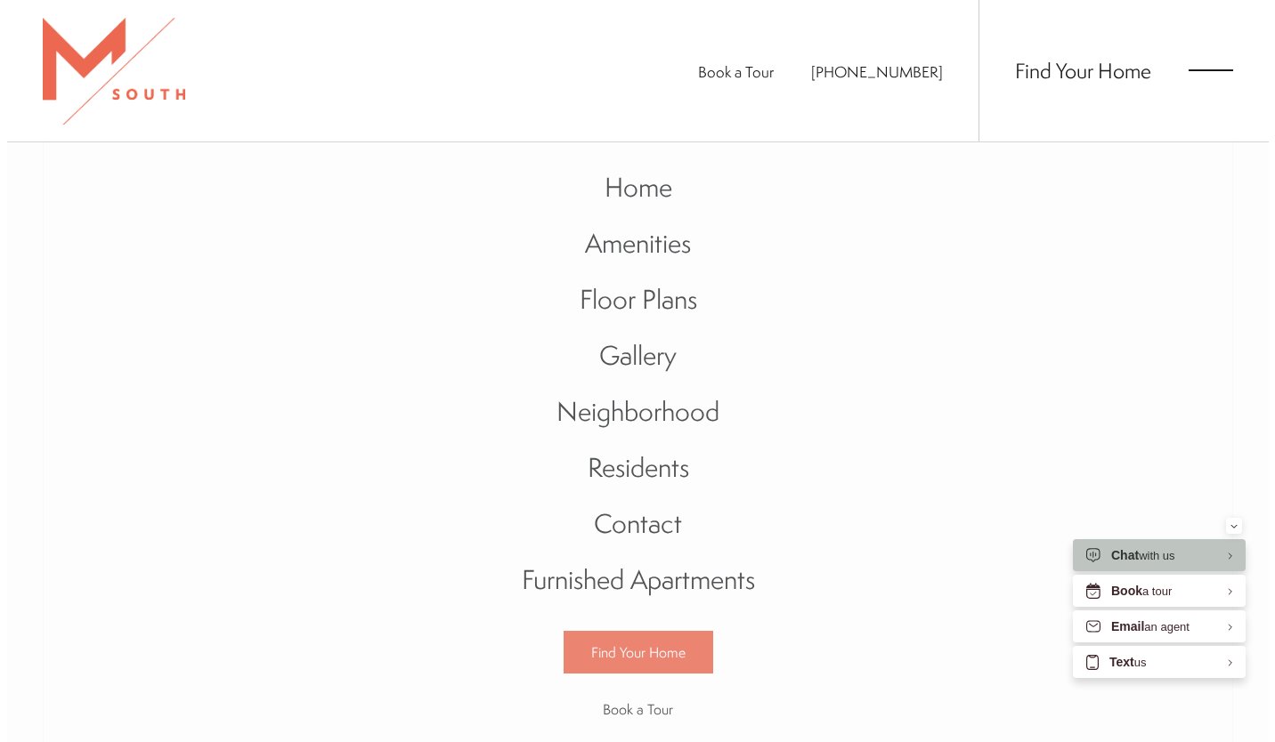
scroll to position [0, 0]
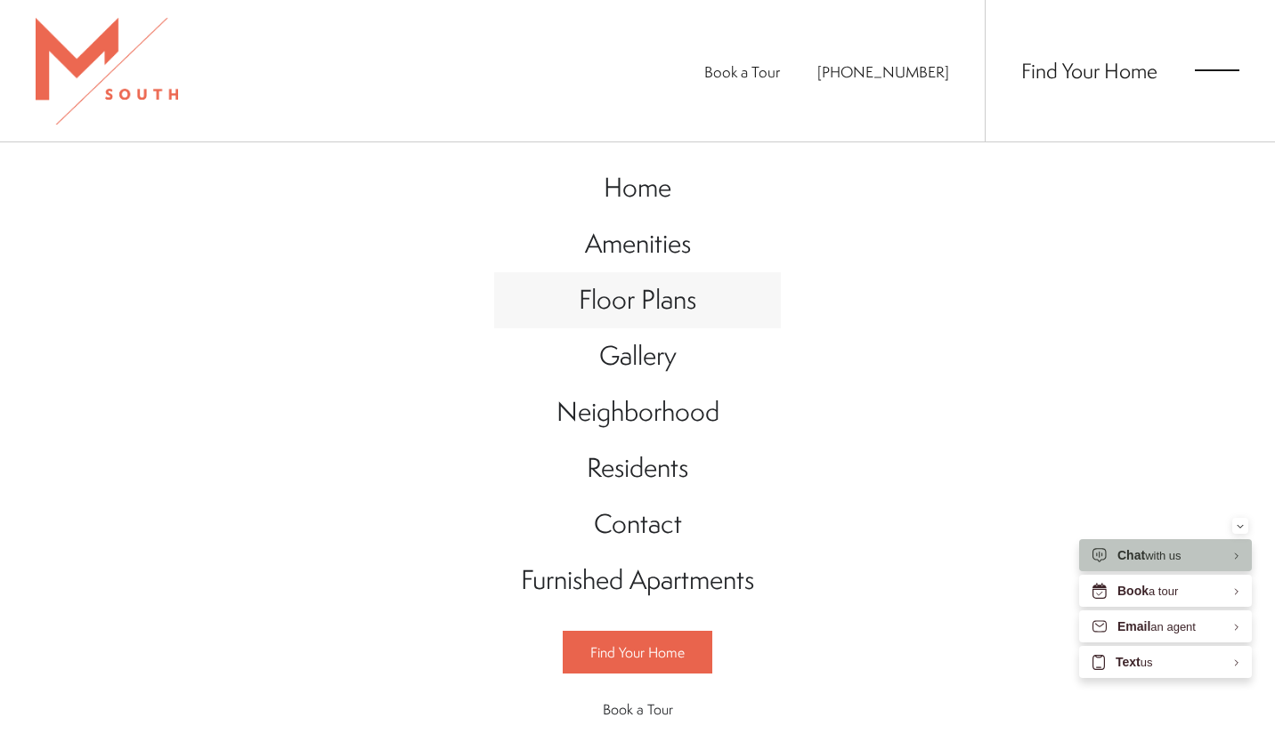
click at [601, 316] on span "Floor Plans" at bounding box center [637, 299] width 117 height 36
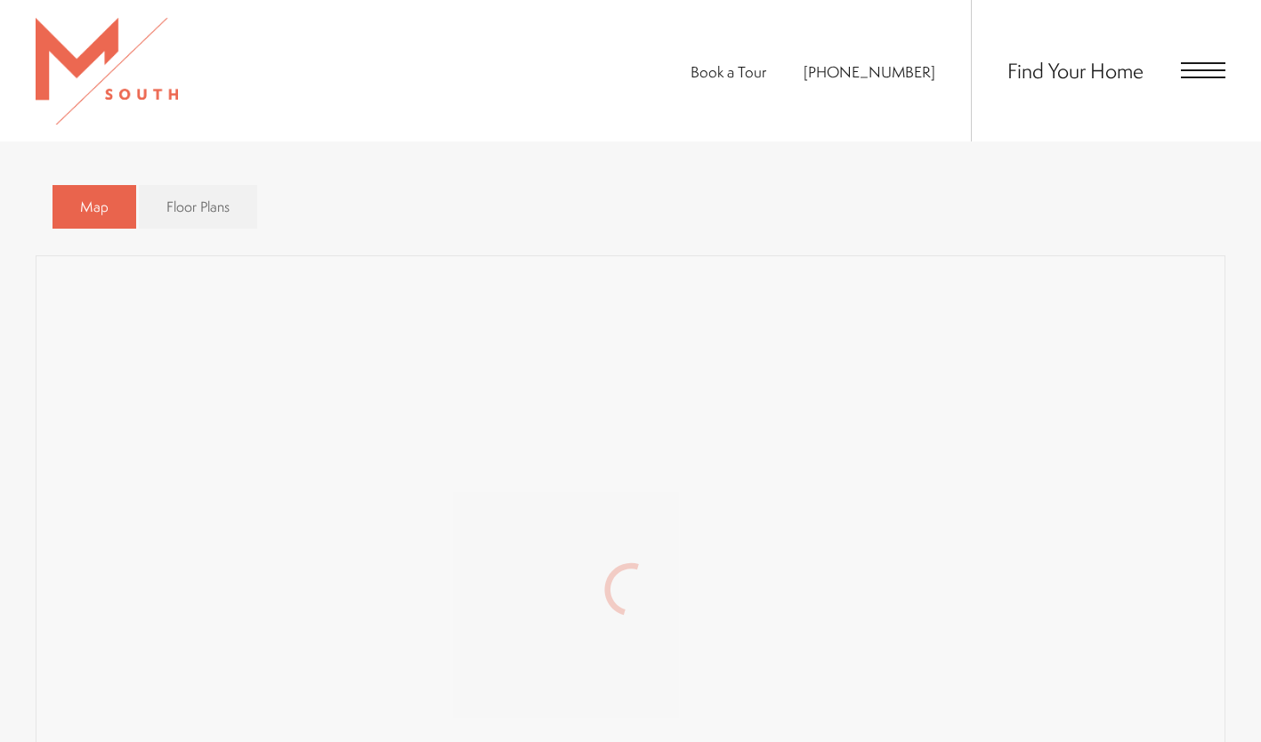
scroll to position [1092, 0]
click at [182, 194] on link "Floor Plans" at bounding box center [198, 206] width 118 height 44
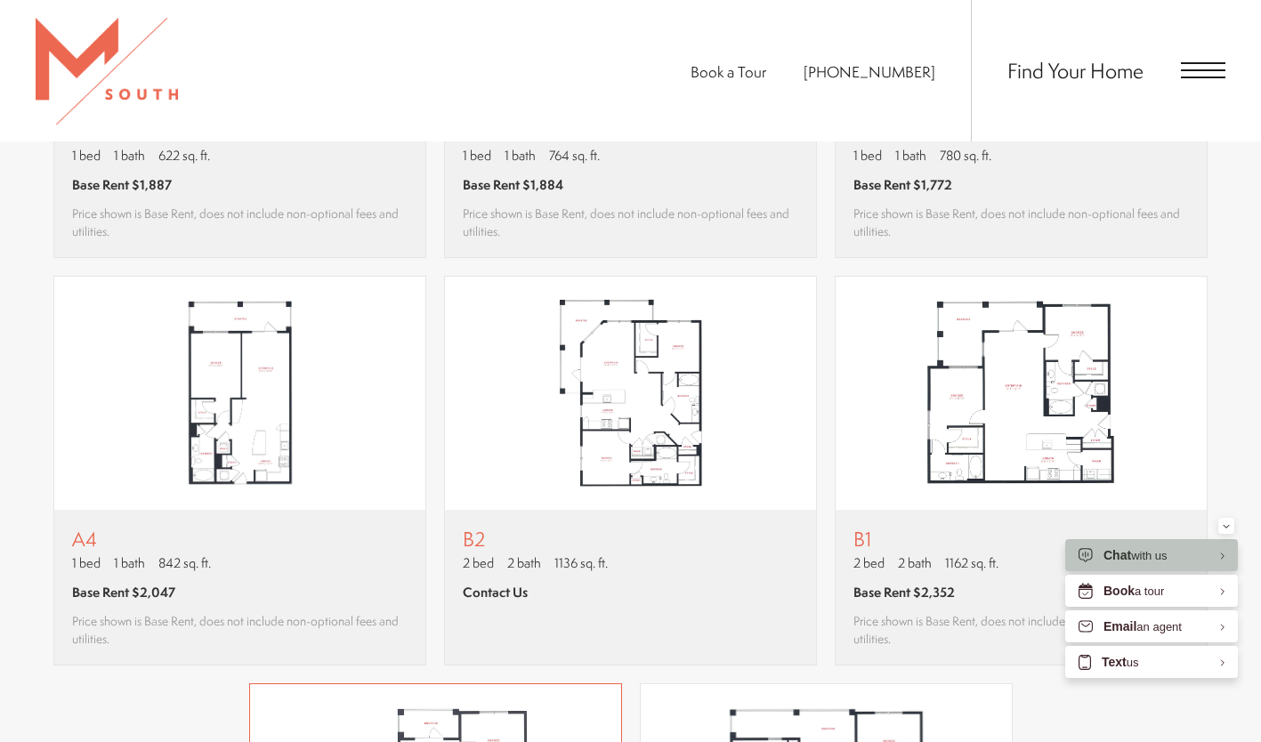
scroll to position [1477, 0]
click at [634, 374] on img "View floor plan B2" at bounding box center [630, 394] width 371 height 233
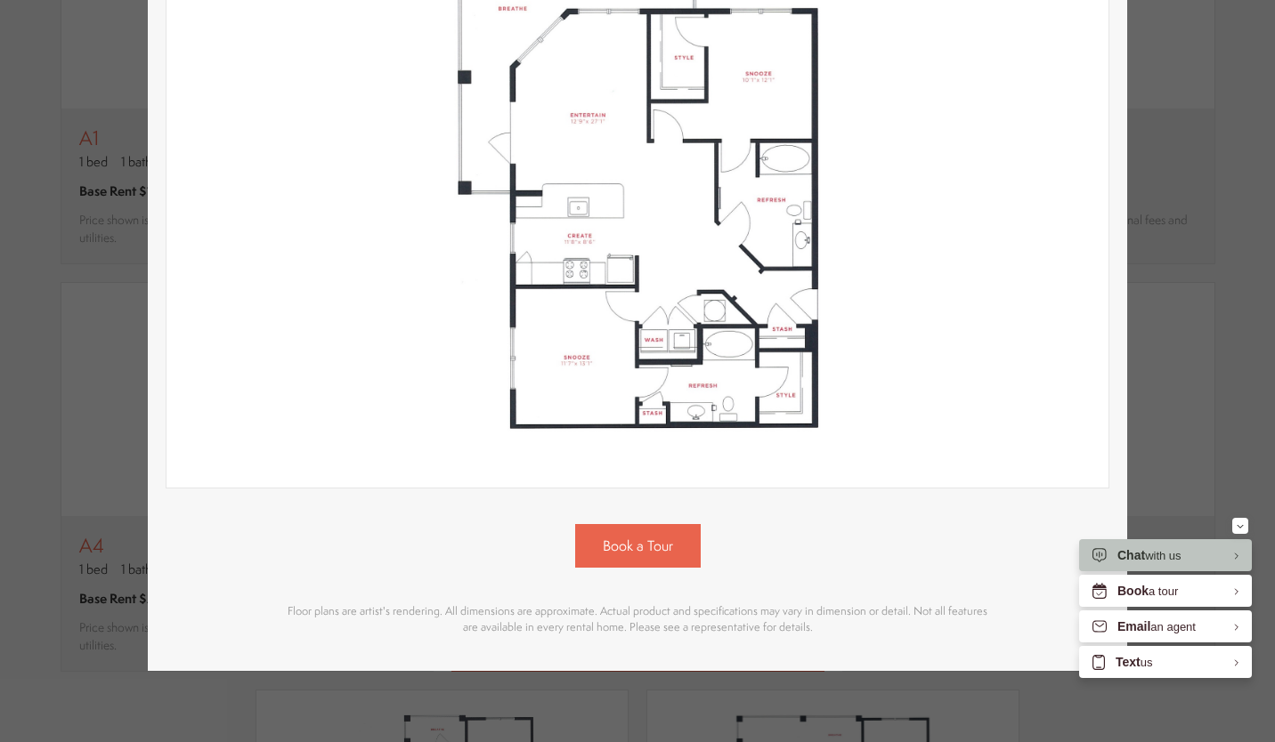
scroll to position [0, 0]
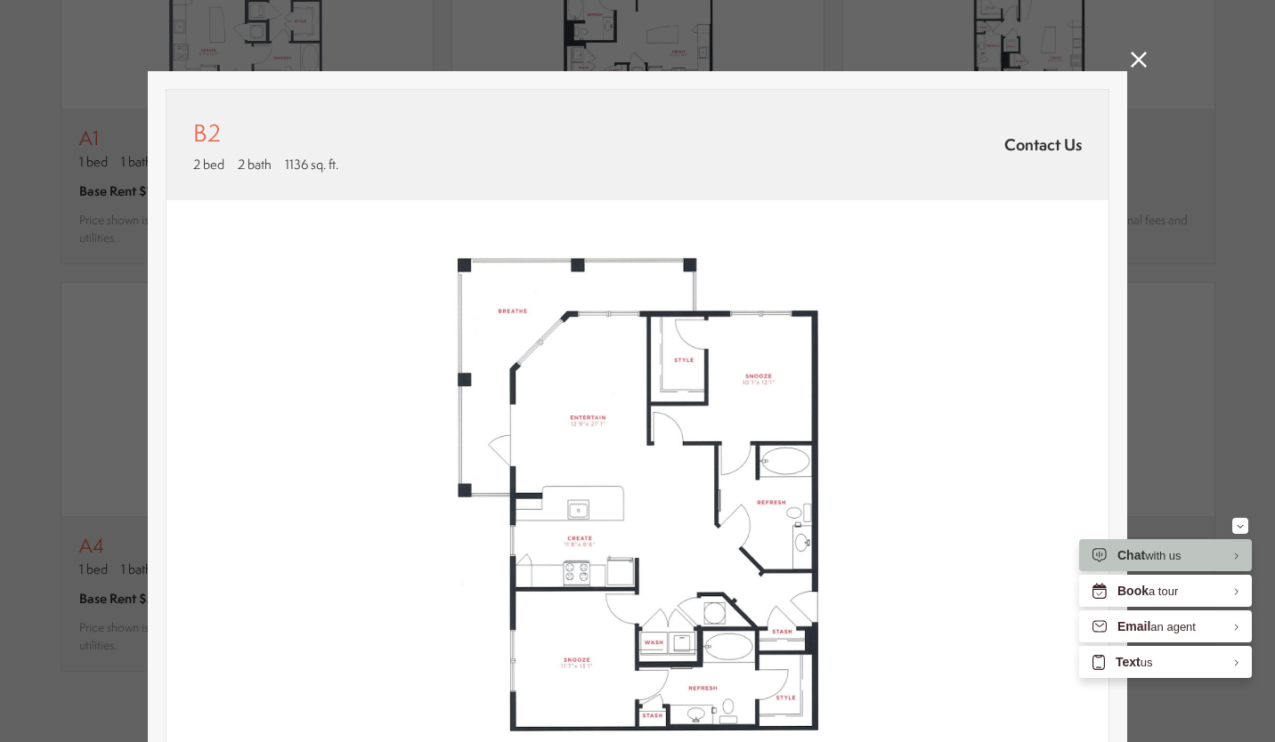
click at [1137, 66] on icon at bounding box center [1138, 60] width 16 height 16
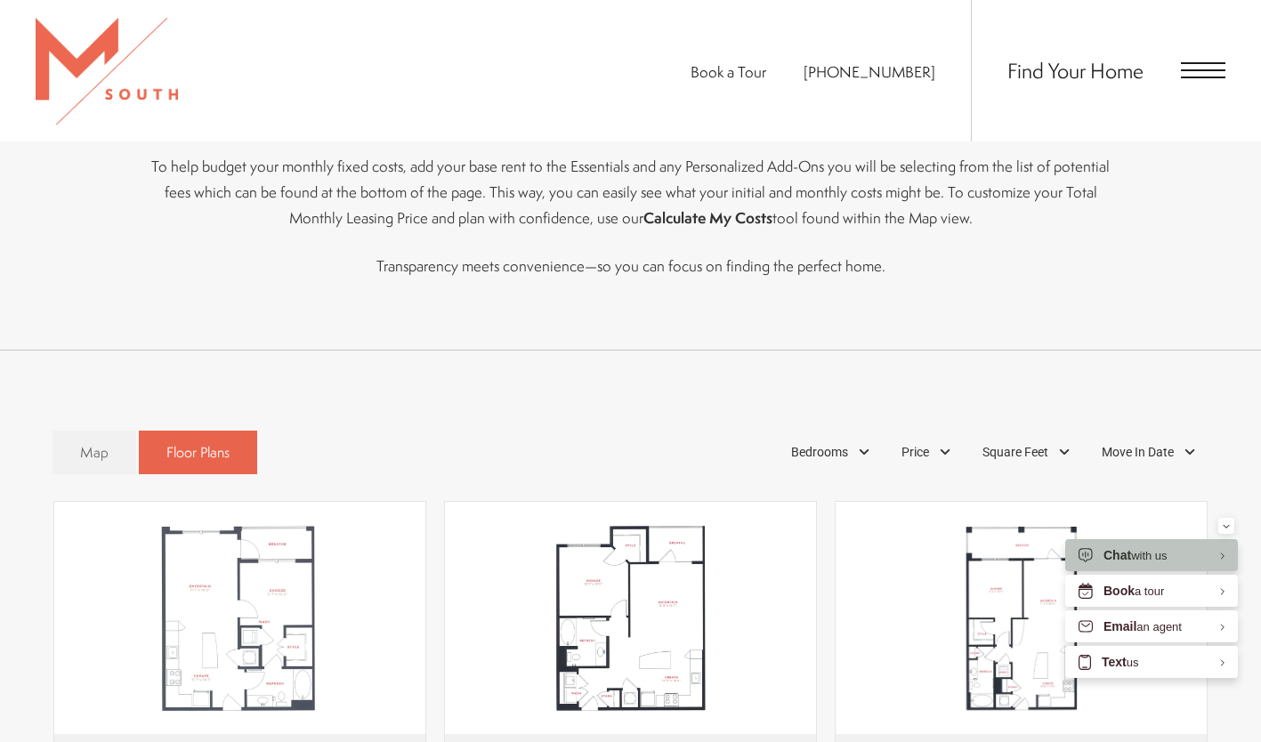
scroll to position [808, 0]
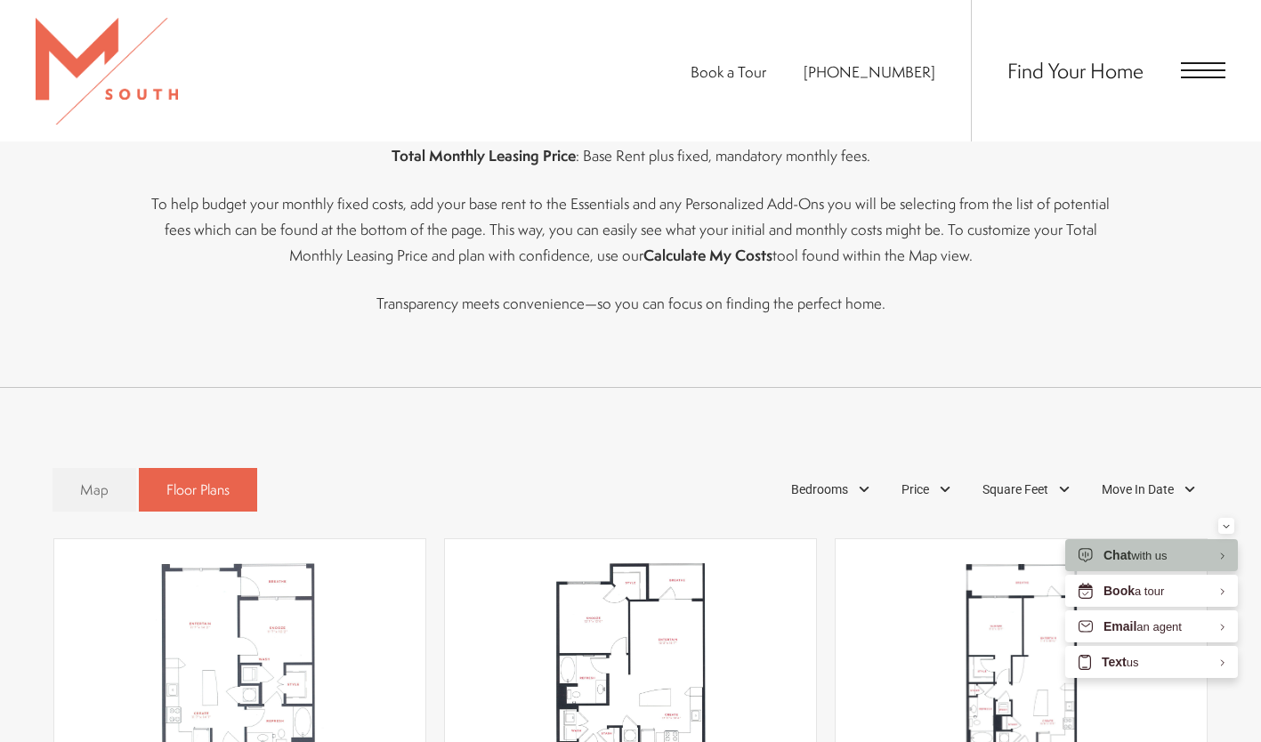
click at [1210, 53] on div "Find Your Home" at bounding box center [1098, 71] width 255 height 142
click at [1191, 82] on div "Find Your Home" at bounding box center [1098, 71] width 255 height 142
click at [1198, 82] on div "Find Your Home" at bounding box center [1098, 71] width 255 height 142
click at [1203, 77] on span "Open Menu" at bounding box center [1203, 78] width 45 height 2
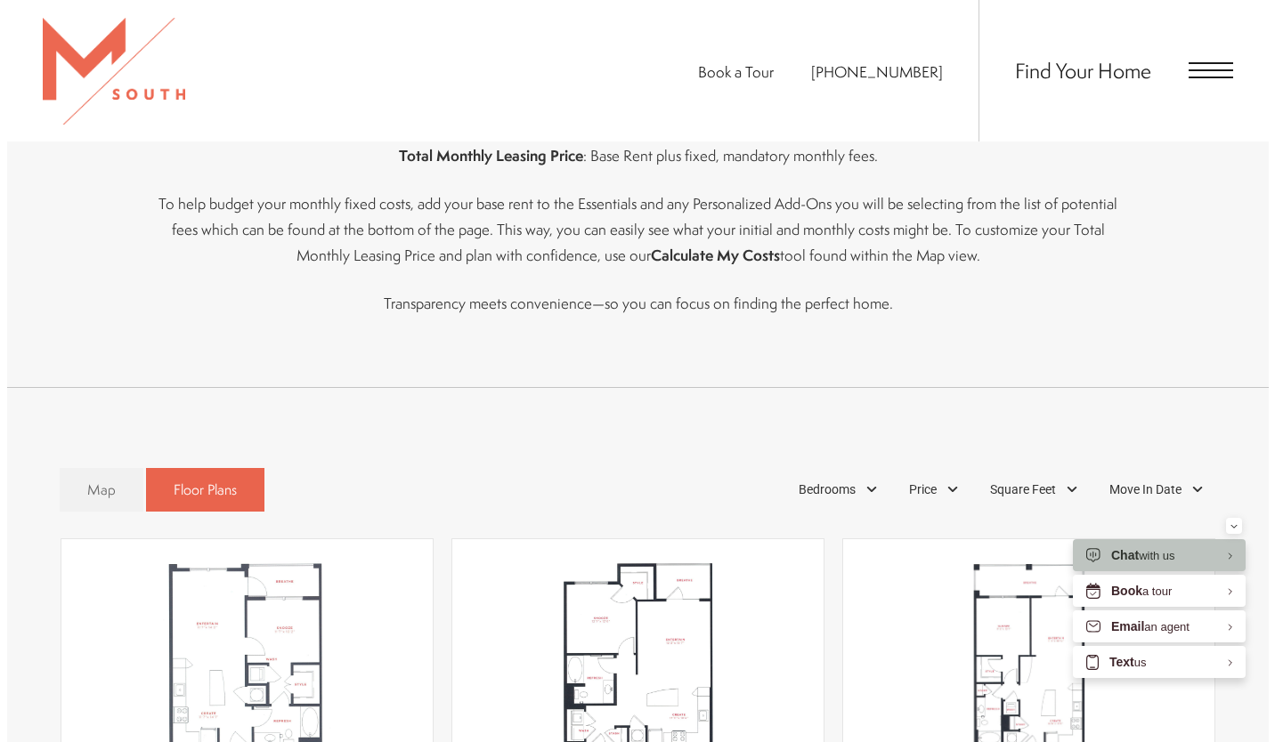
scroll to position [0, 0]
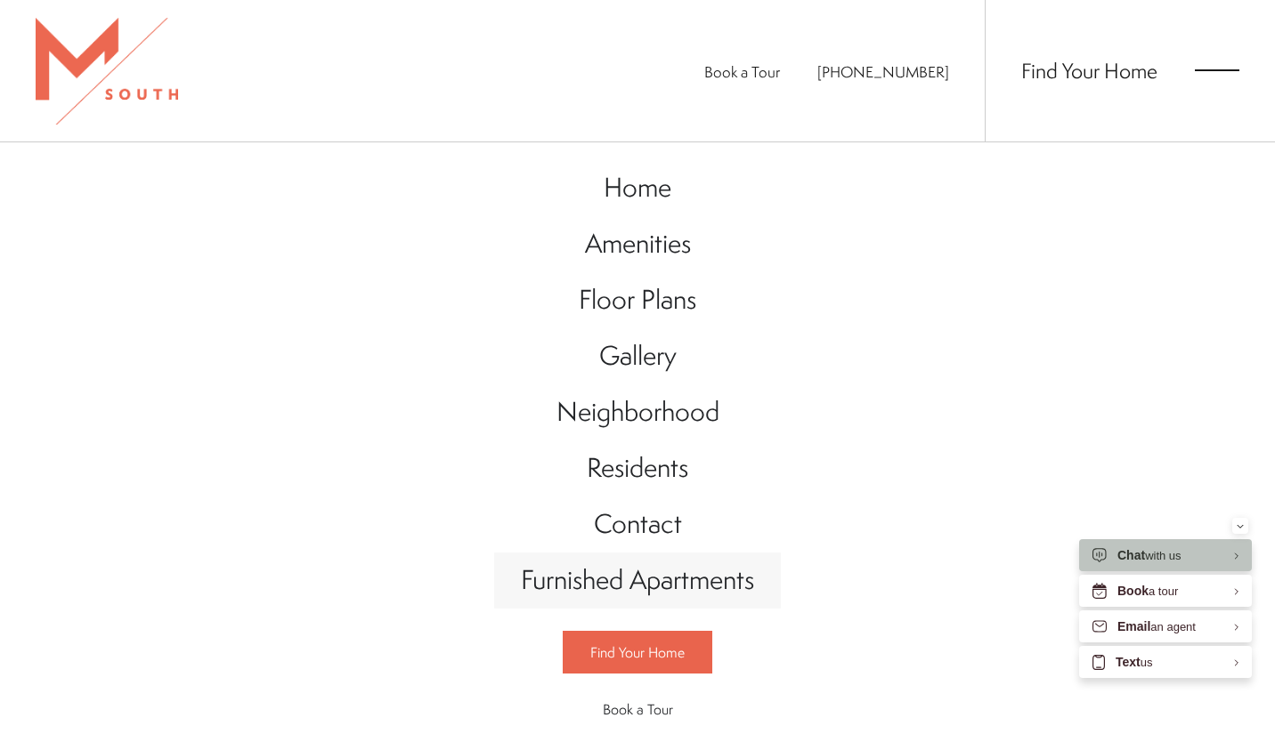
click at [609, 596] on span "Furnished Apartments" at bounding box center [637, 580] width 233 height 36
